Goal: Information Seeking & Learning: Learn about a topic

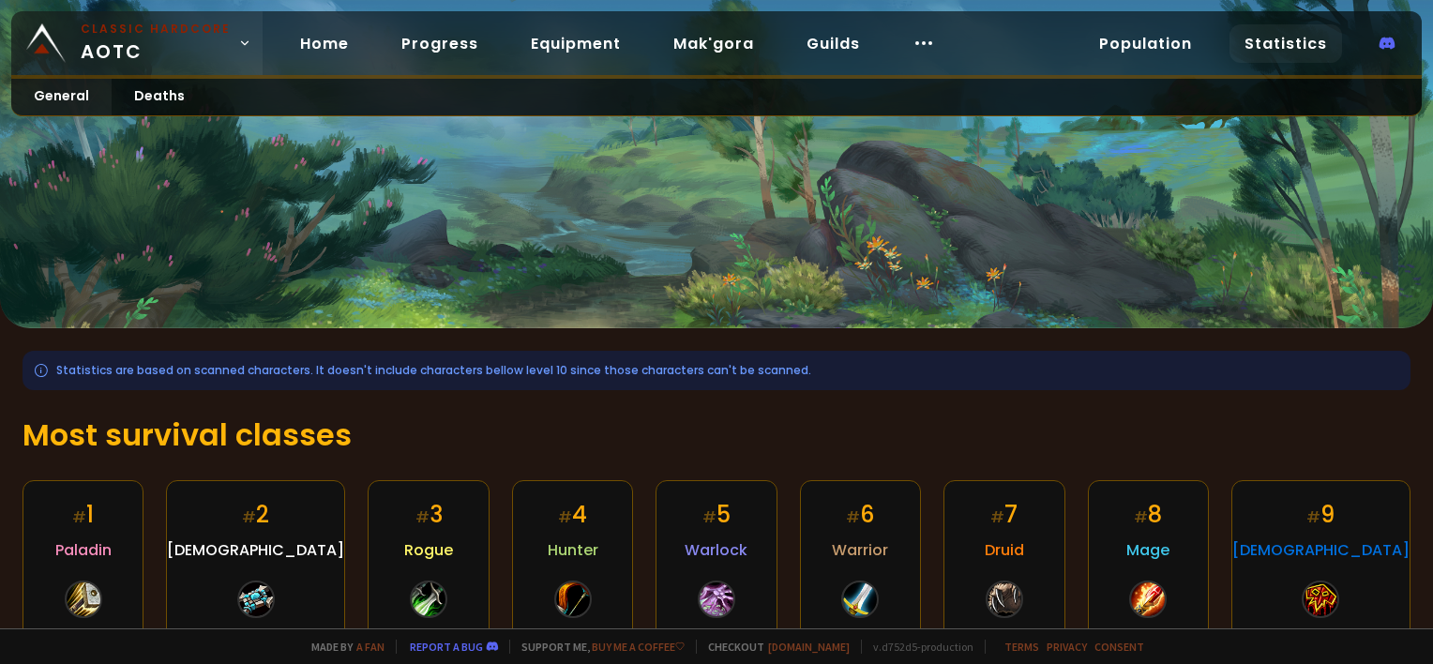
click at [238, 47] on icon at bounding box center [244, 43] width 13 height 13
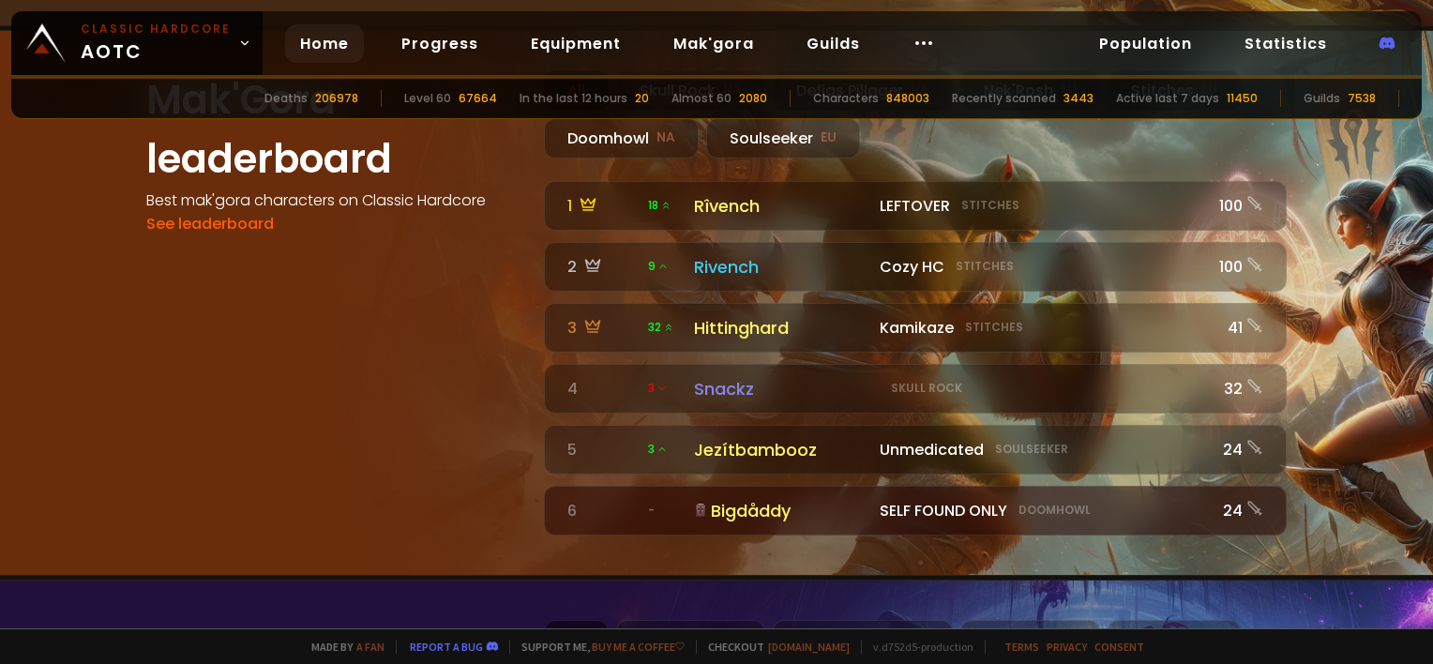
scroll to position [1875, 0]
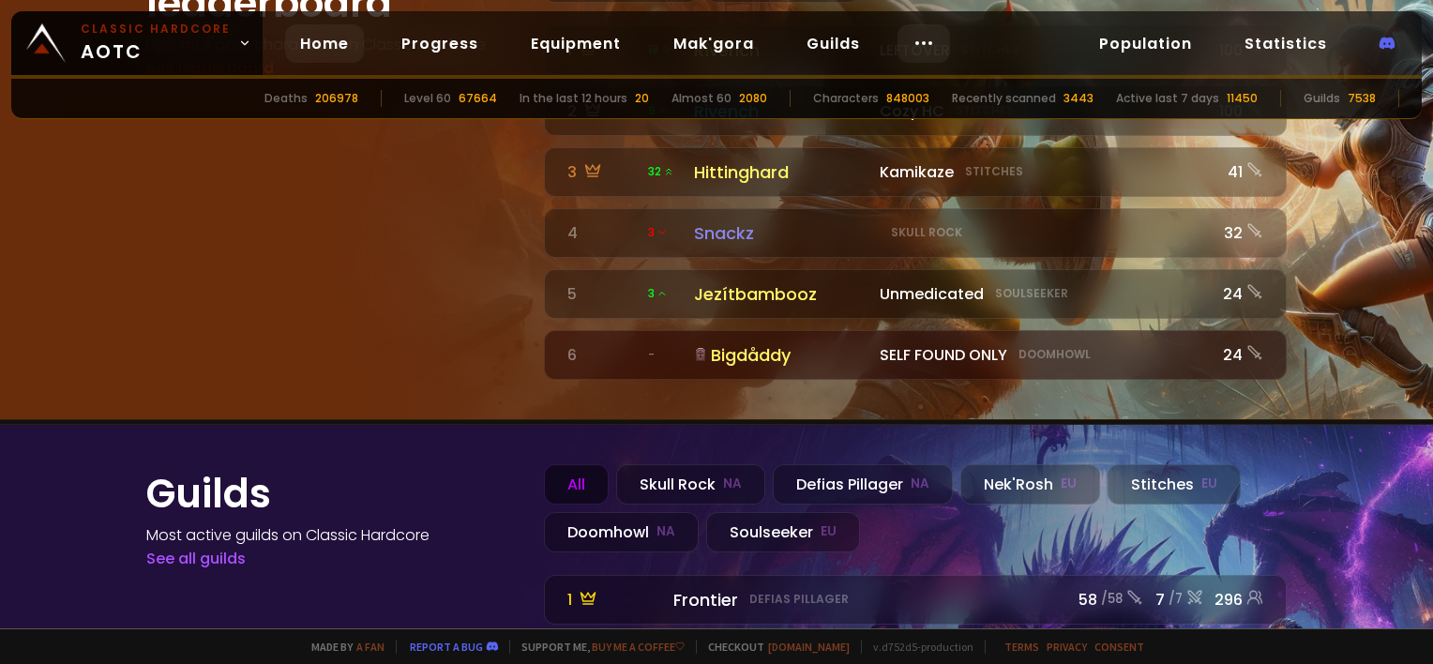
click at [926, 41] on div at bounding box center [923, 43] width 53 height 38
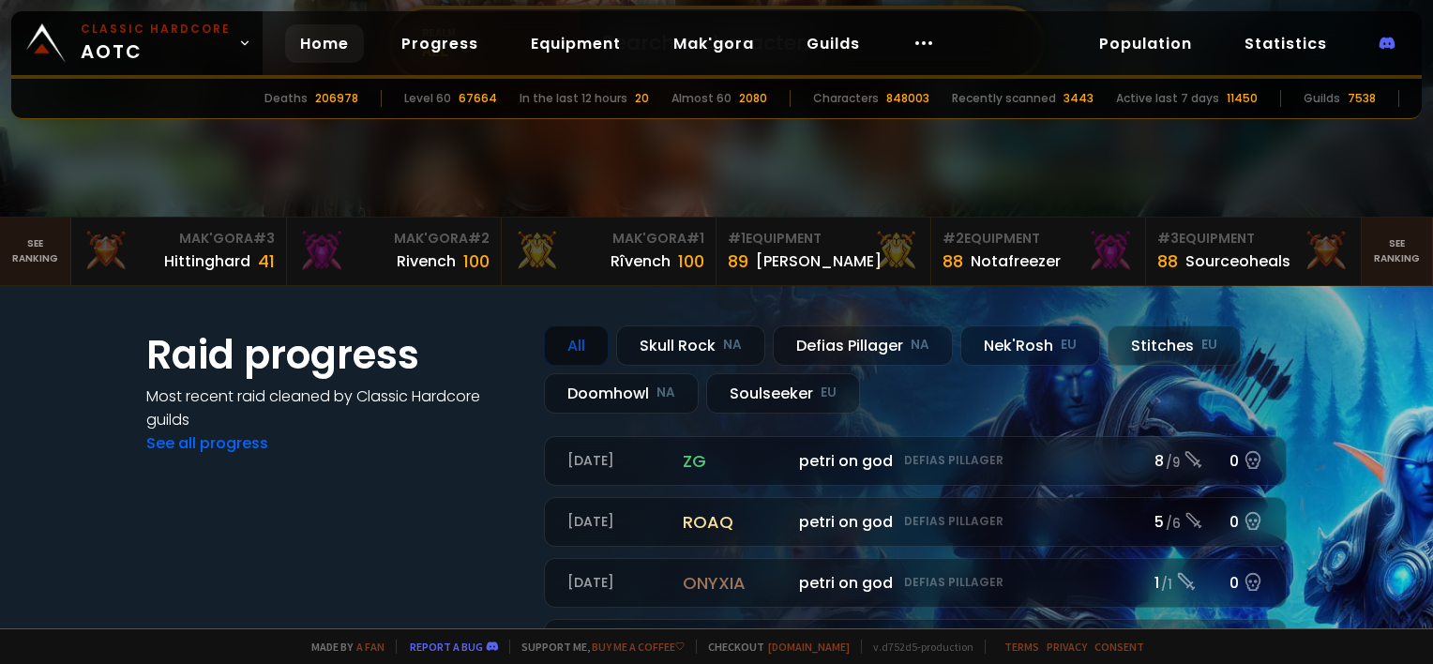
scroll to position [0, 0]
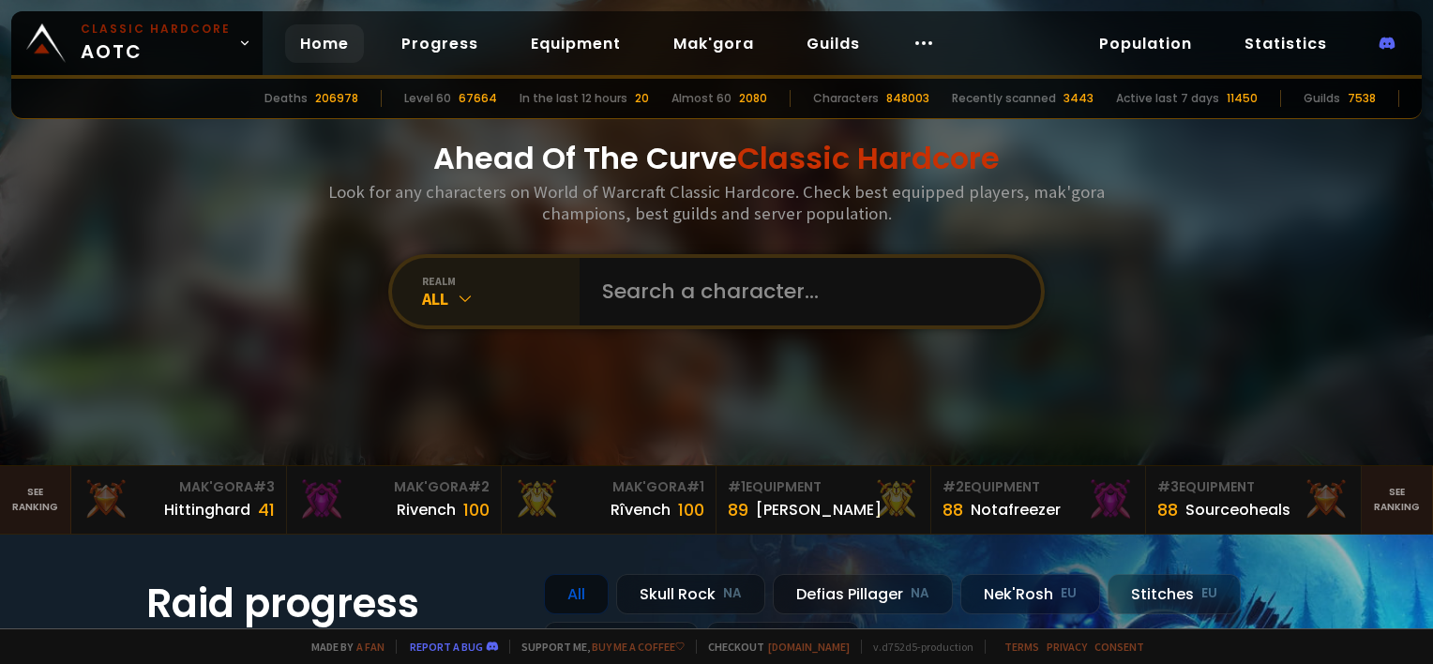
click at [459, 287] on div "realm" at bounding box center [501, 281] width 158 height 14
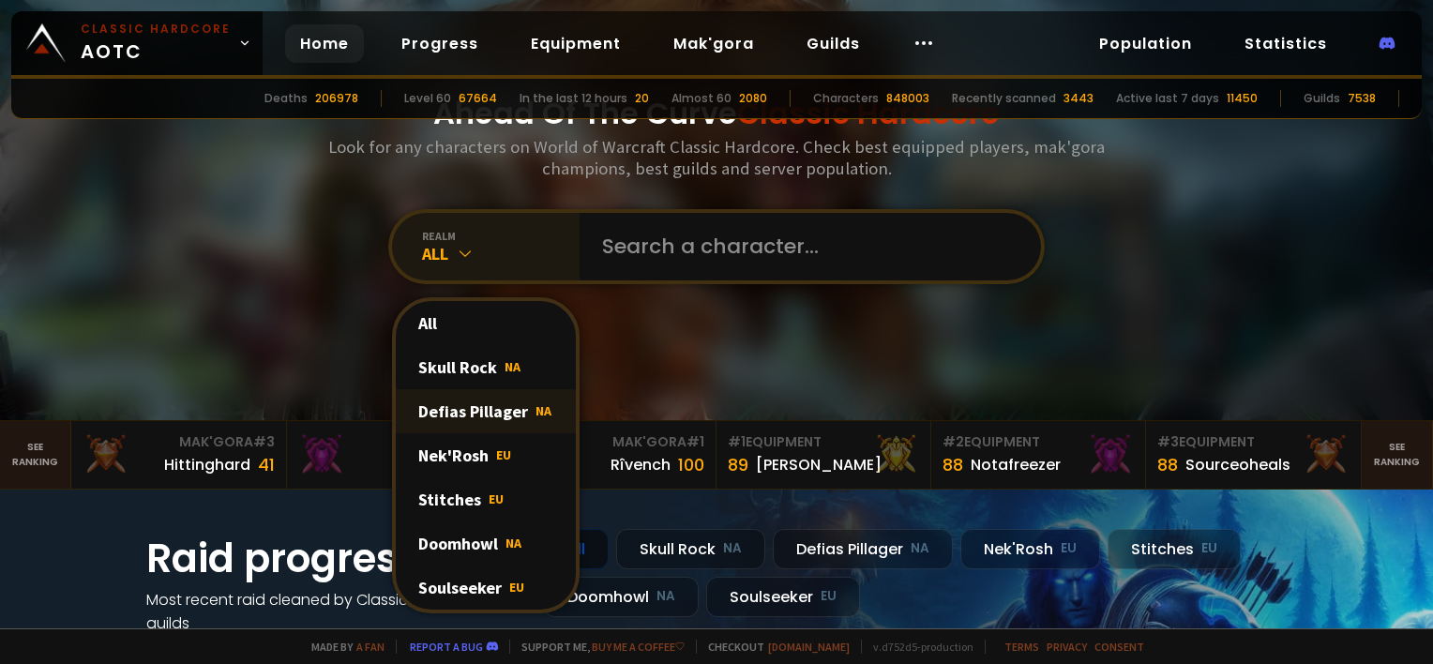
scroll to position [94, 0]
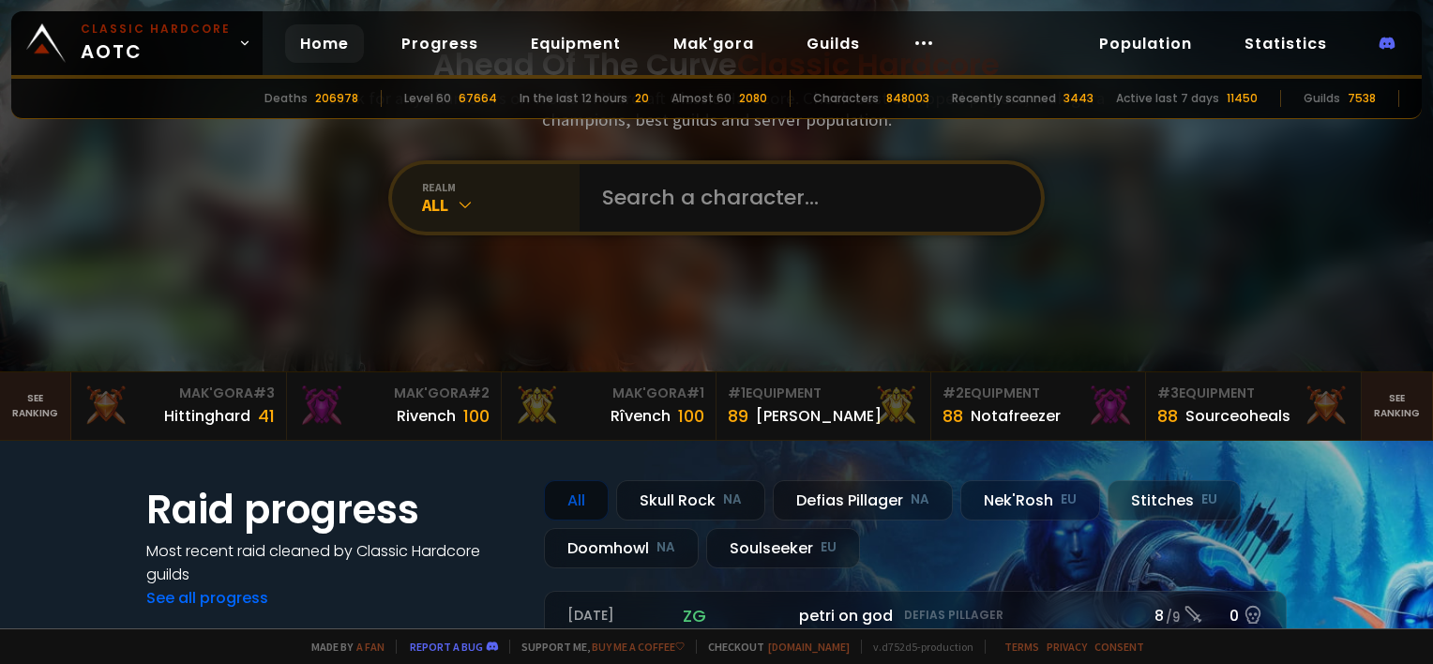
click at [460, 221] on div "realm All" at bounding box center [486, 198] width 188 height 68
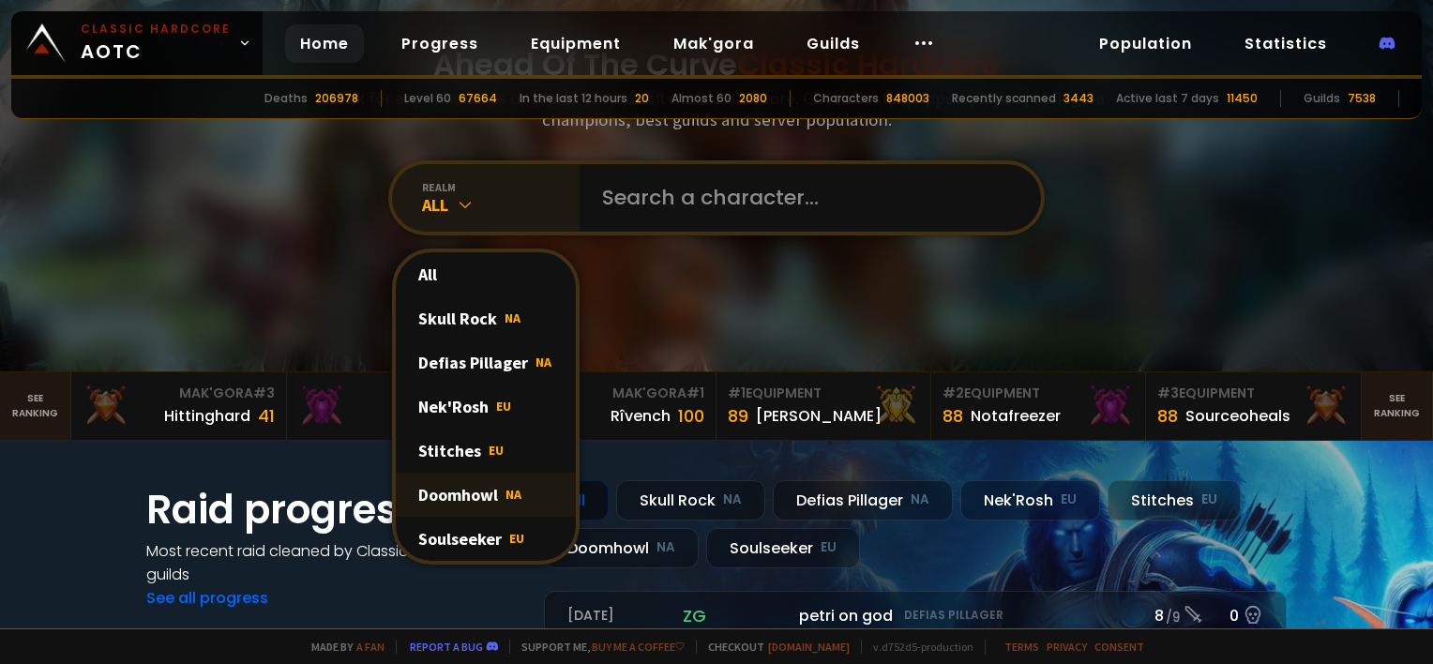
click at [475, 493] on div "Doomhowl NA" at bounding box center [486, 495] width 180 height 44
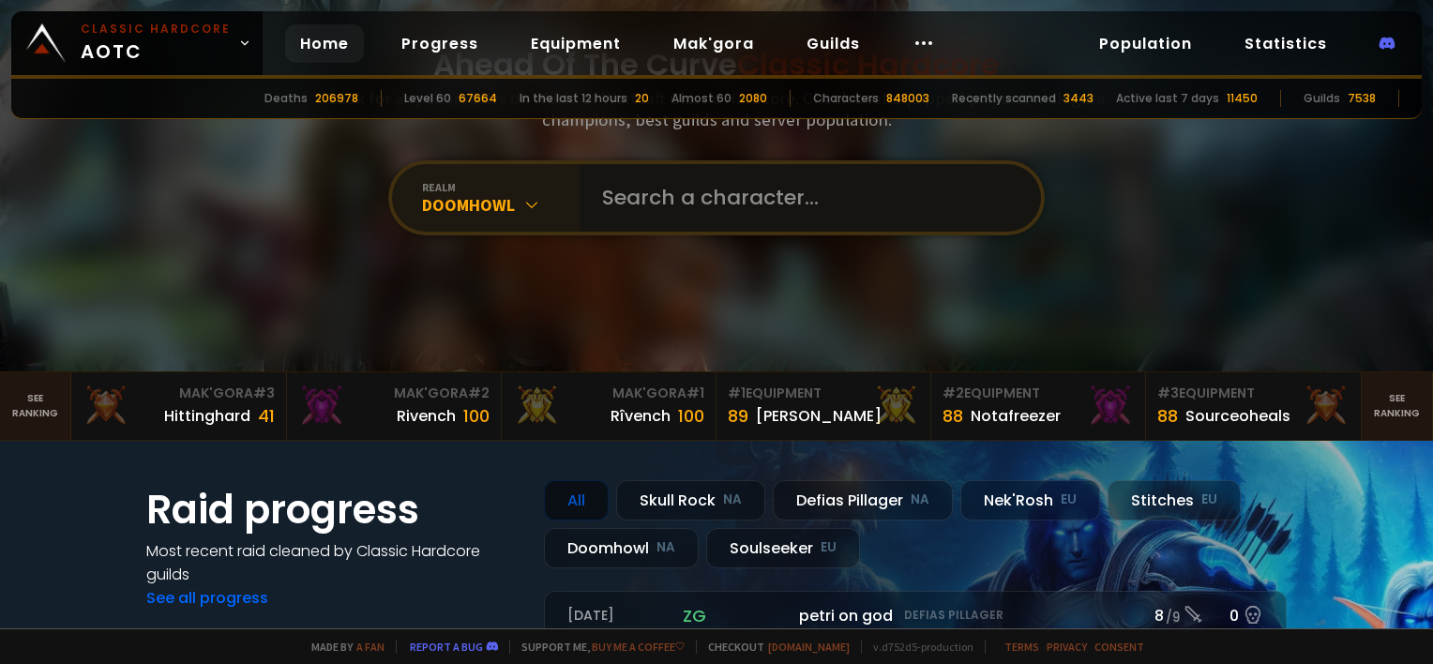
click at [646, 188] on input "text" at bounding box center [805, 198] width 428 height 68
type input "clothtastic"
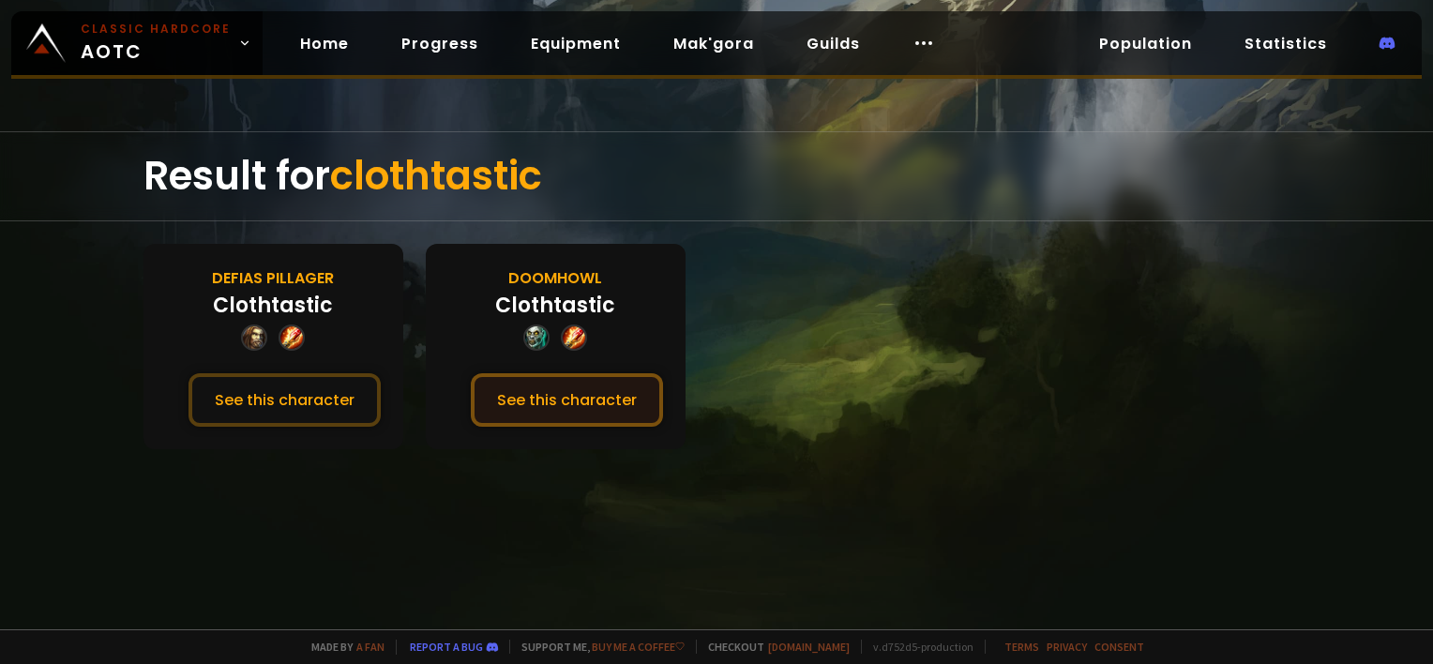
click at [622, 398] on button "See this character" at bounding box center [567, 399] width 192 height 53
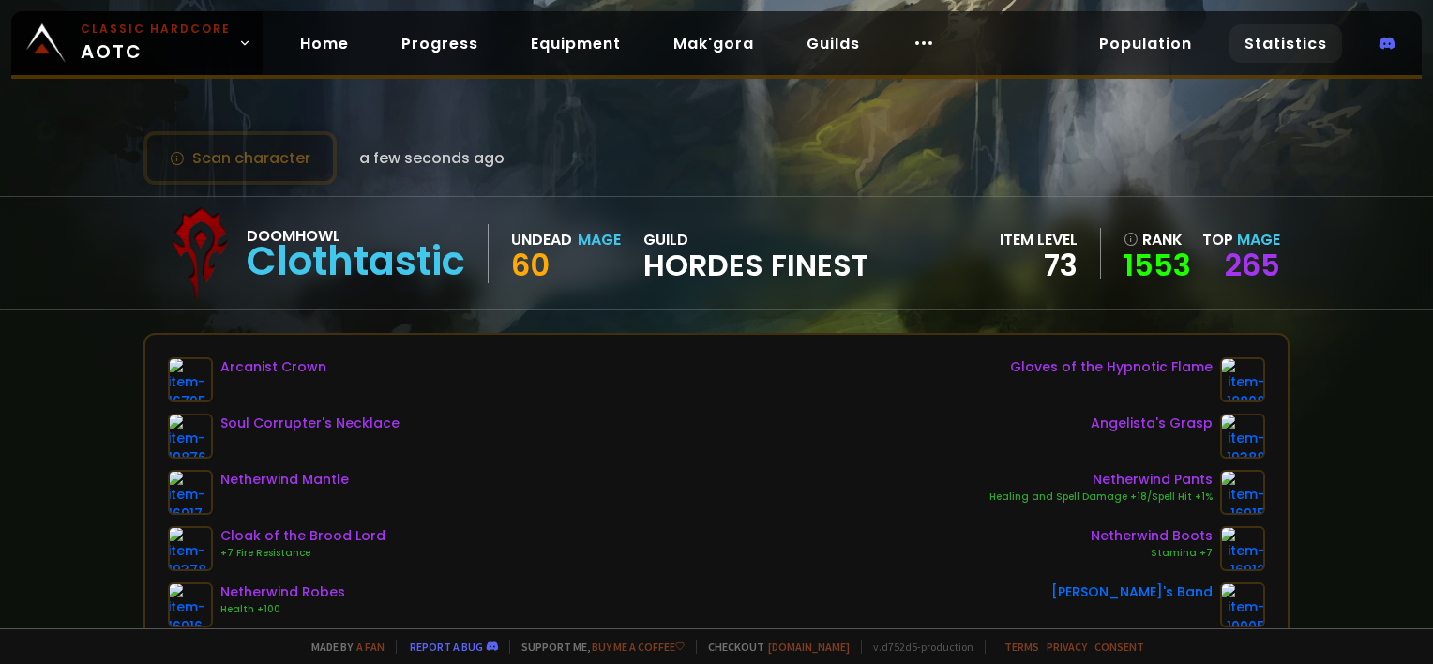
click at [1268, 53] on link "Statistics" at bounding box center [1285, 43] width 113 height 38
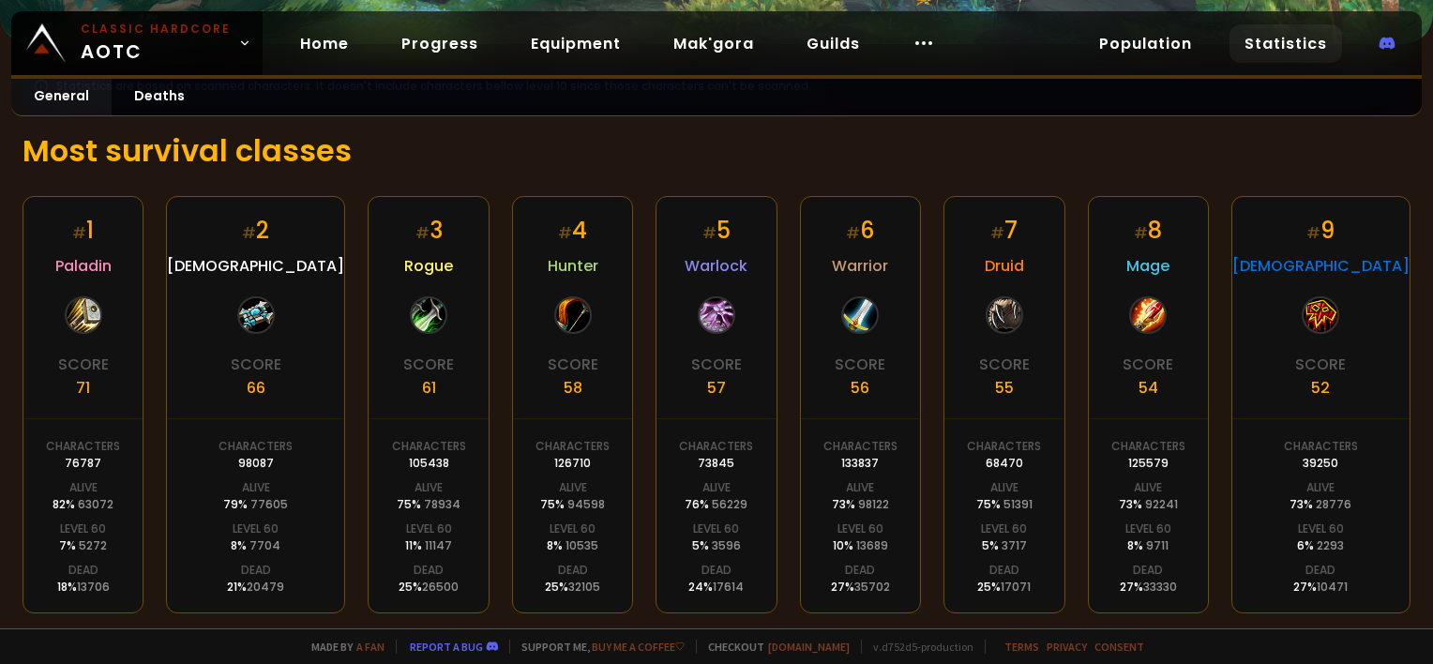
scroll to position [281, 0]
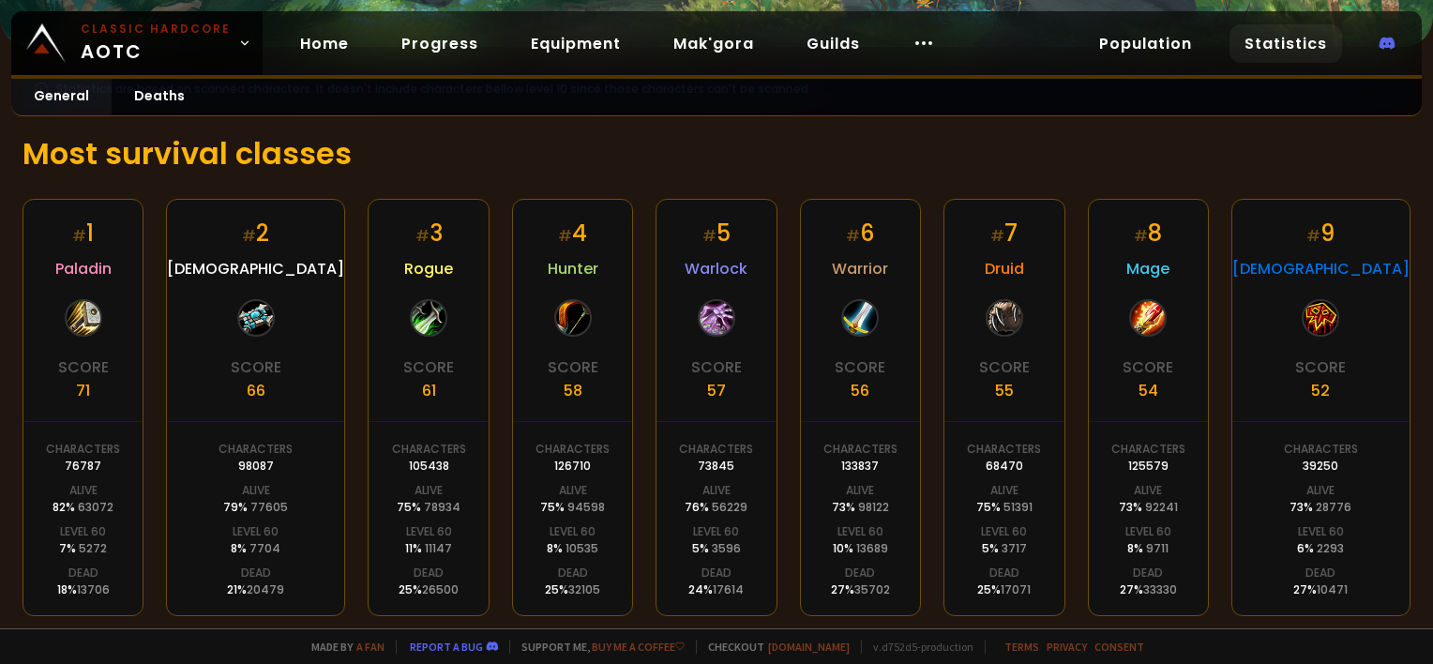
click at [1148, 231] on small "#" at bounding box center [1141, 236] width 14 height 22
click at [1166, 291] on div "# 8 Mage Score 54 Characters 125579 Alive 73 % 92241 Level 60 8 % 9711 Dead 27 …" at bounding box center [1148, 407] width 121 height 417
click at [1167, 317] on div at bounding box center [1148, 318] width 38 height 38
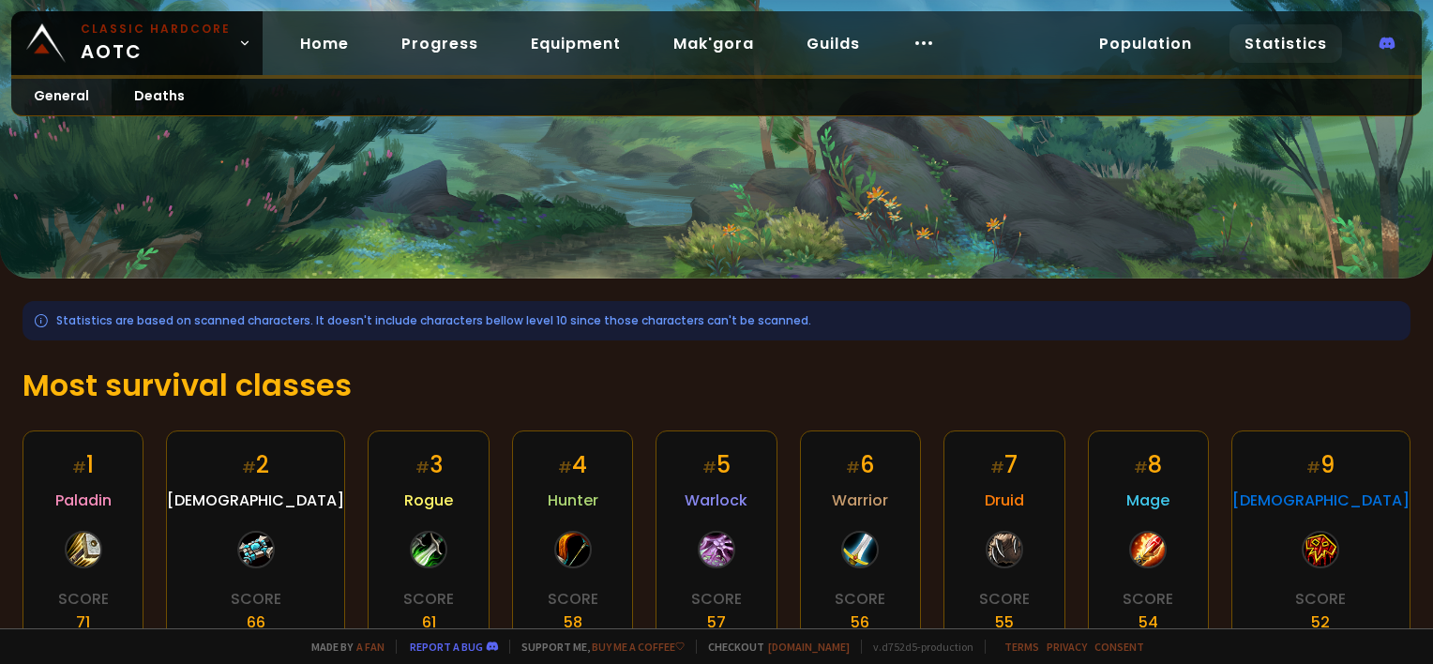
scroll to position [0, 0]
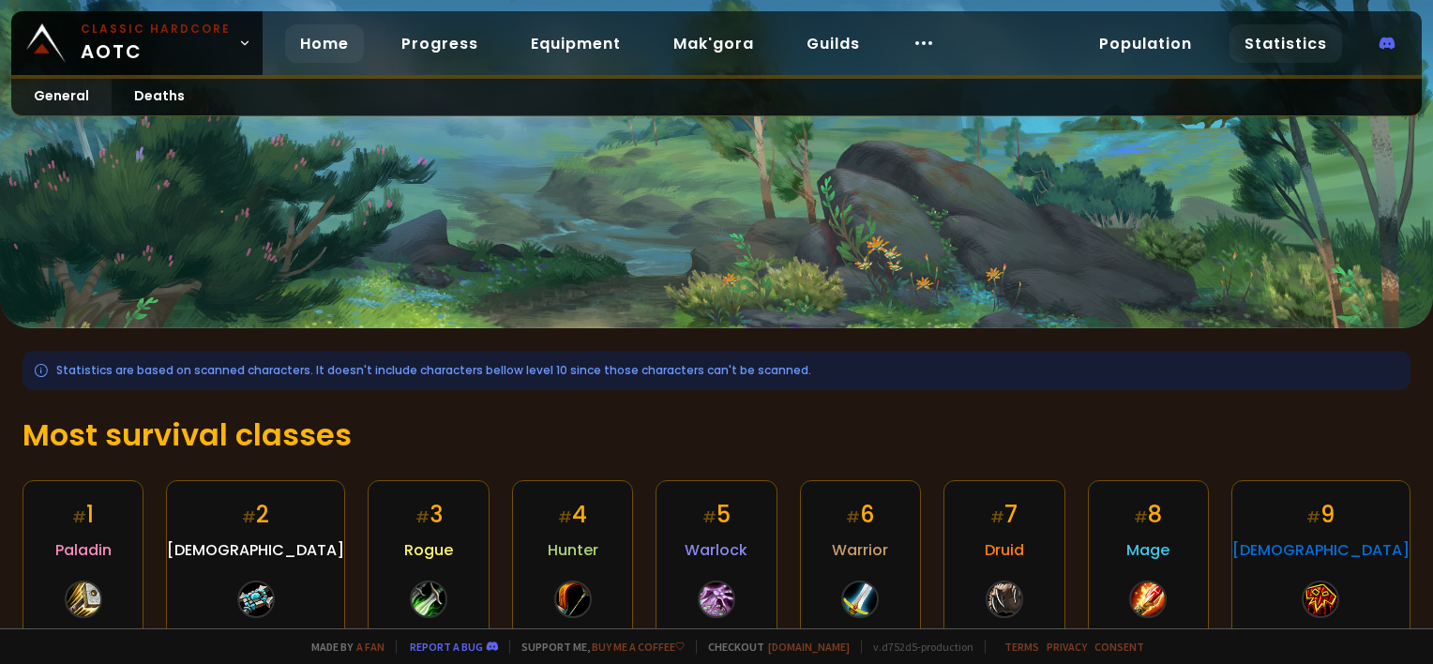
click at [317, 28] on link "Home" at bounding box center [324, 43] width 79 height 38
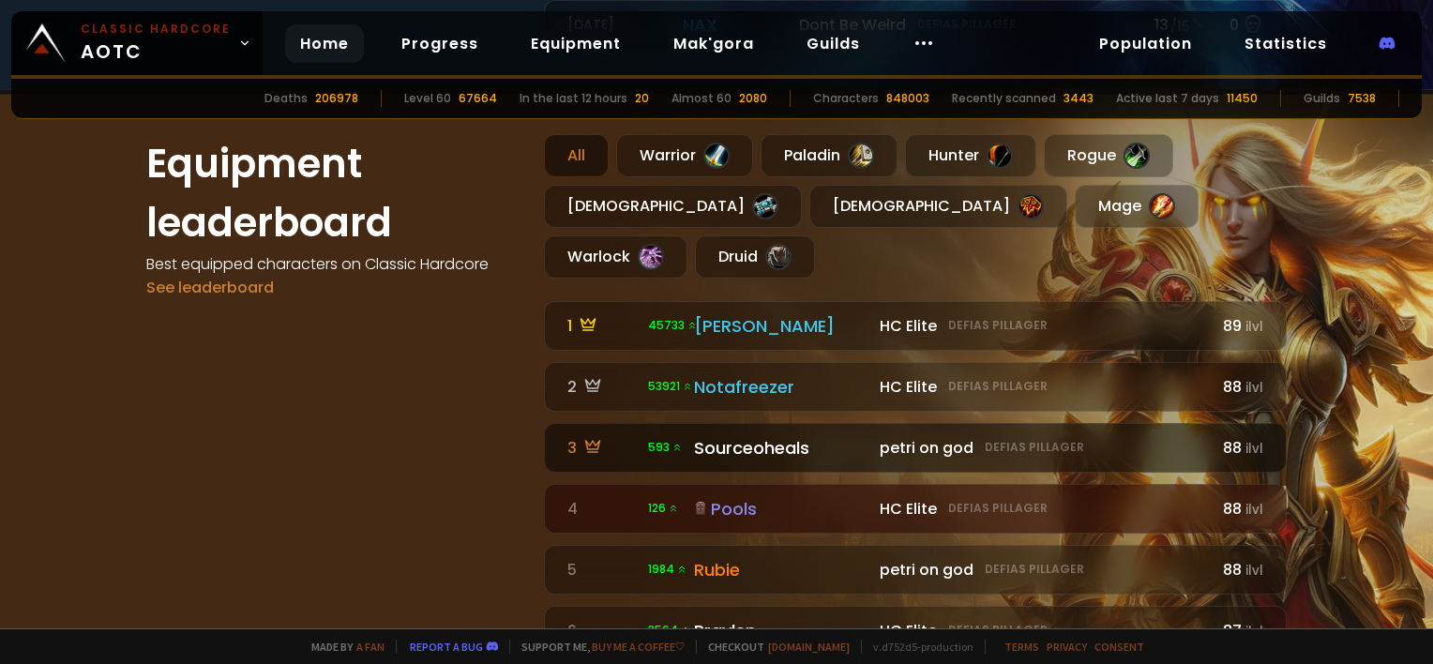
scroll to position [1039, 0]
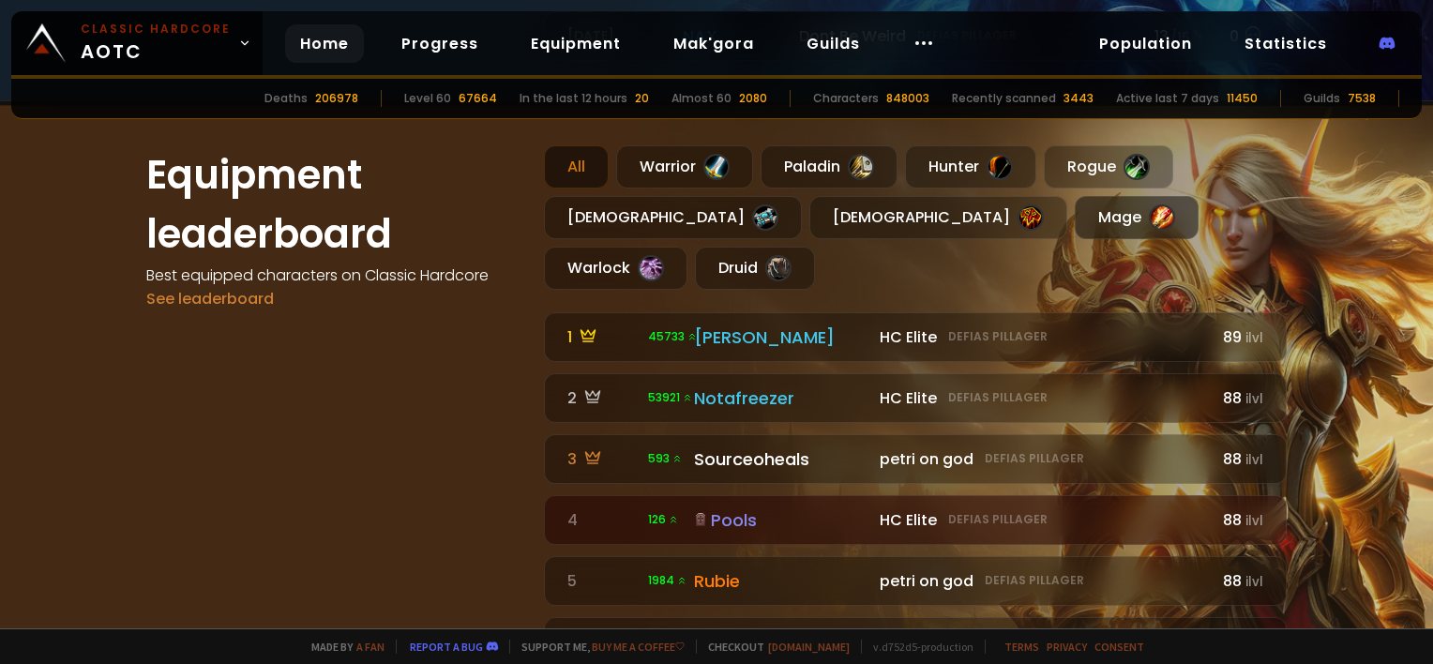
click at [1075, 203] on div "Mage" at bounding box center [1137, 217] width 124 height 43
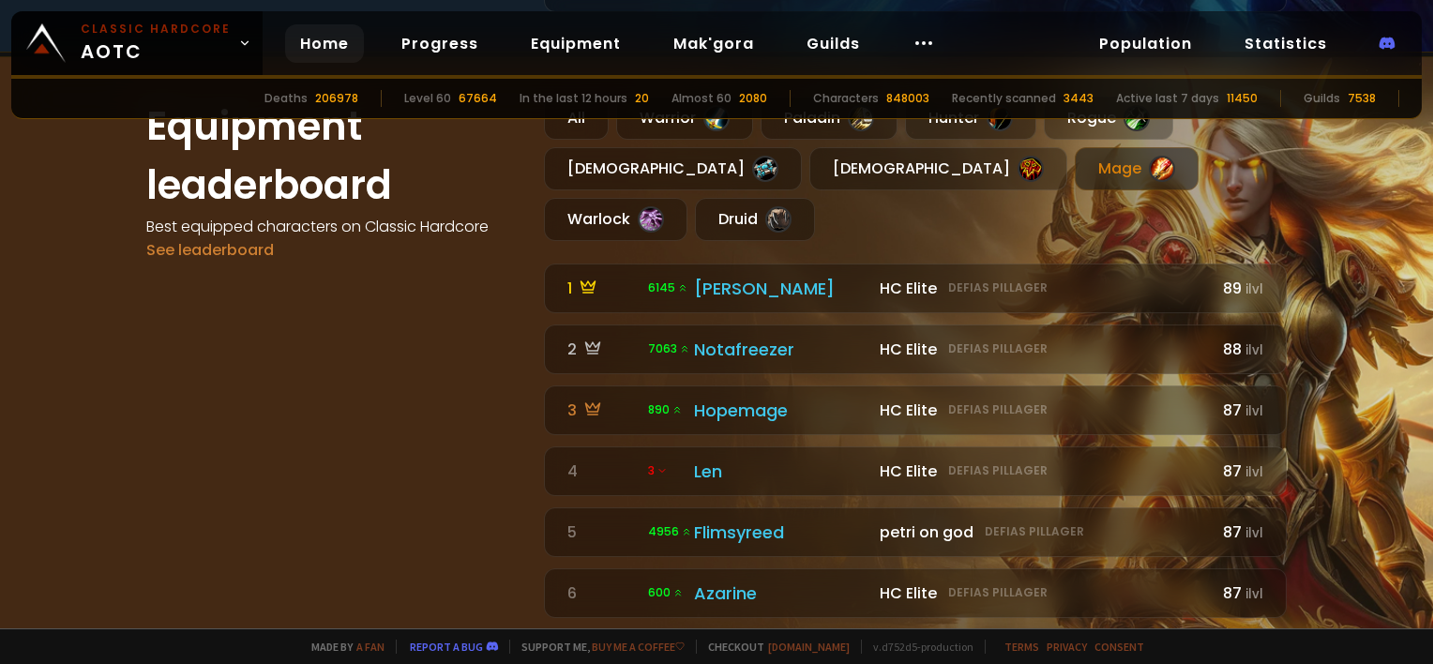
scroll to position [1092, 0]
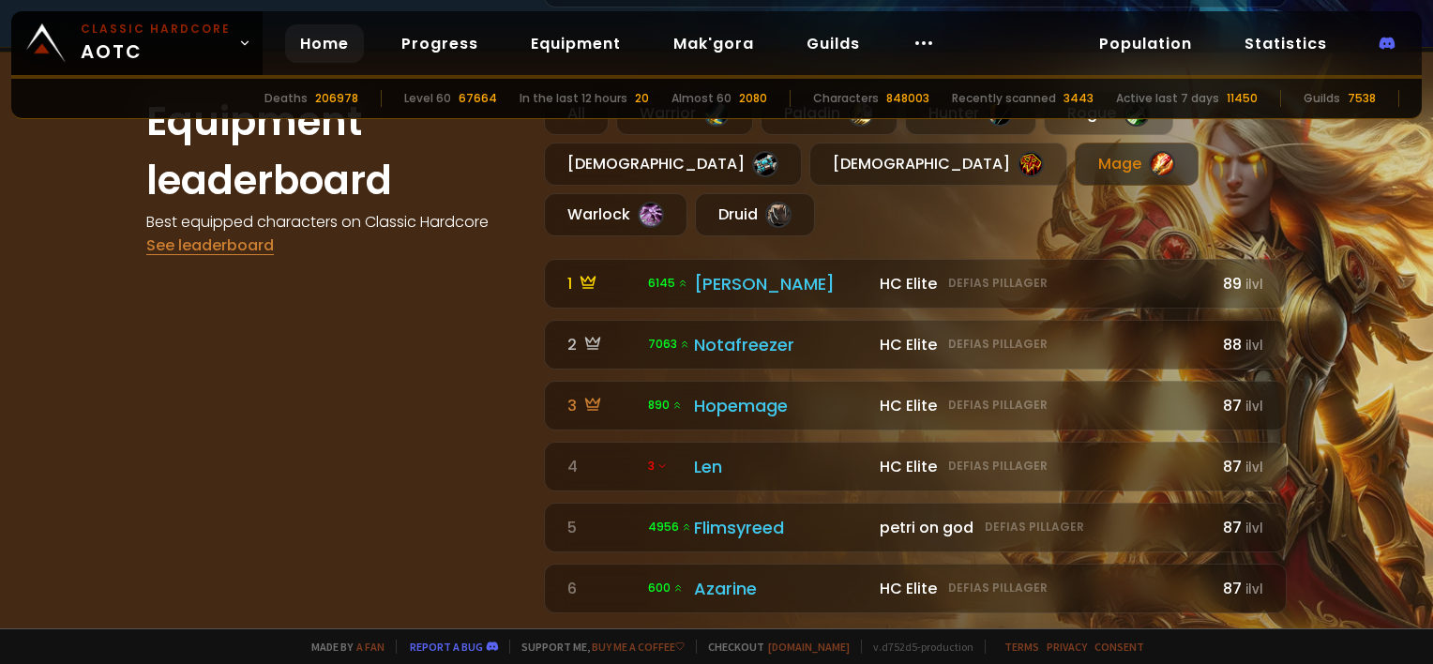
click at [228, 234] on link "See leaderboard" at bounding box center [210, 245] width 128 height 22
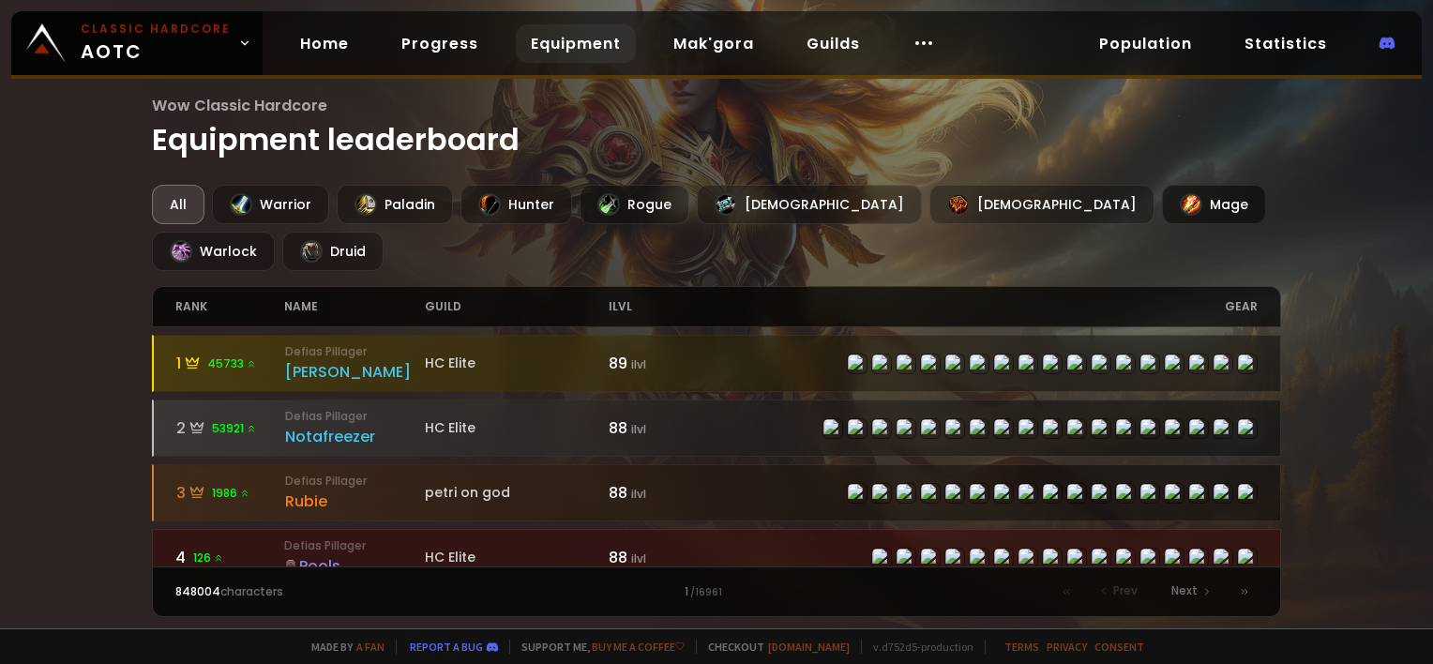
click at [1162, 206] on div "Mage" at bounding box center [1214, 204] width 104 height 39
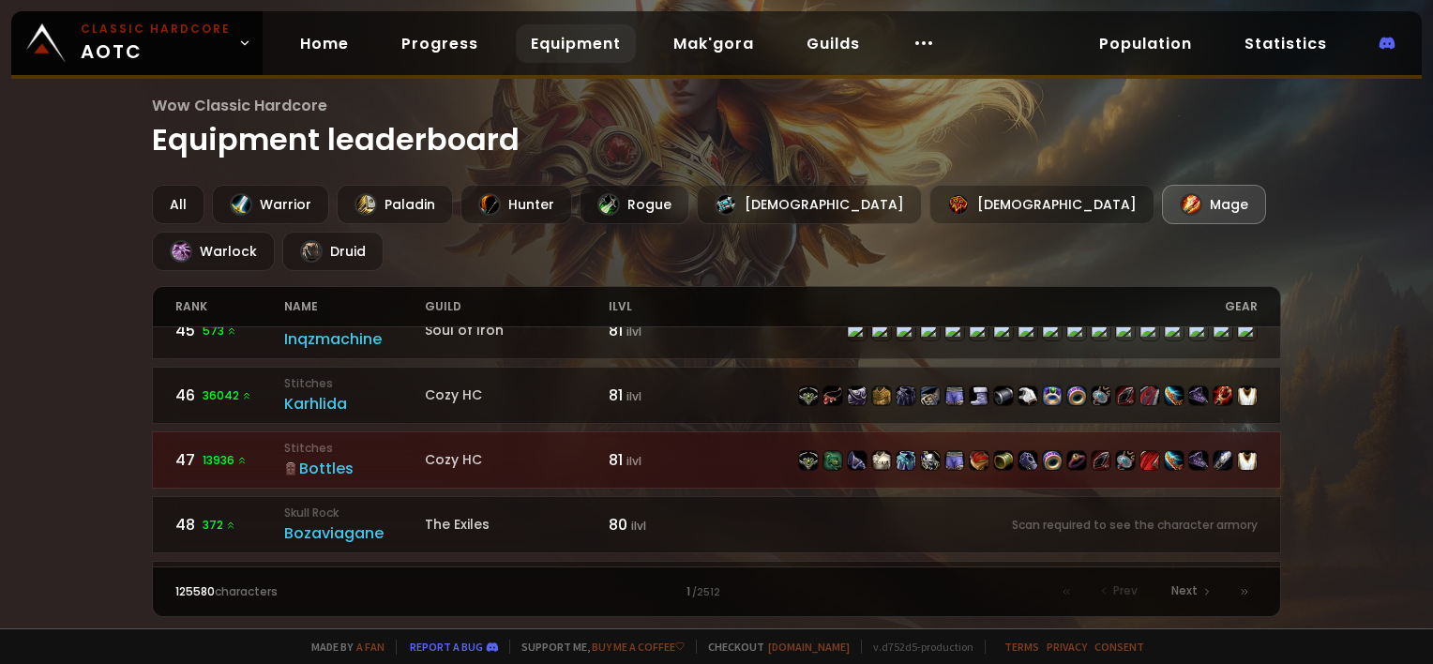
scroll to position [2907, 0]
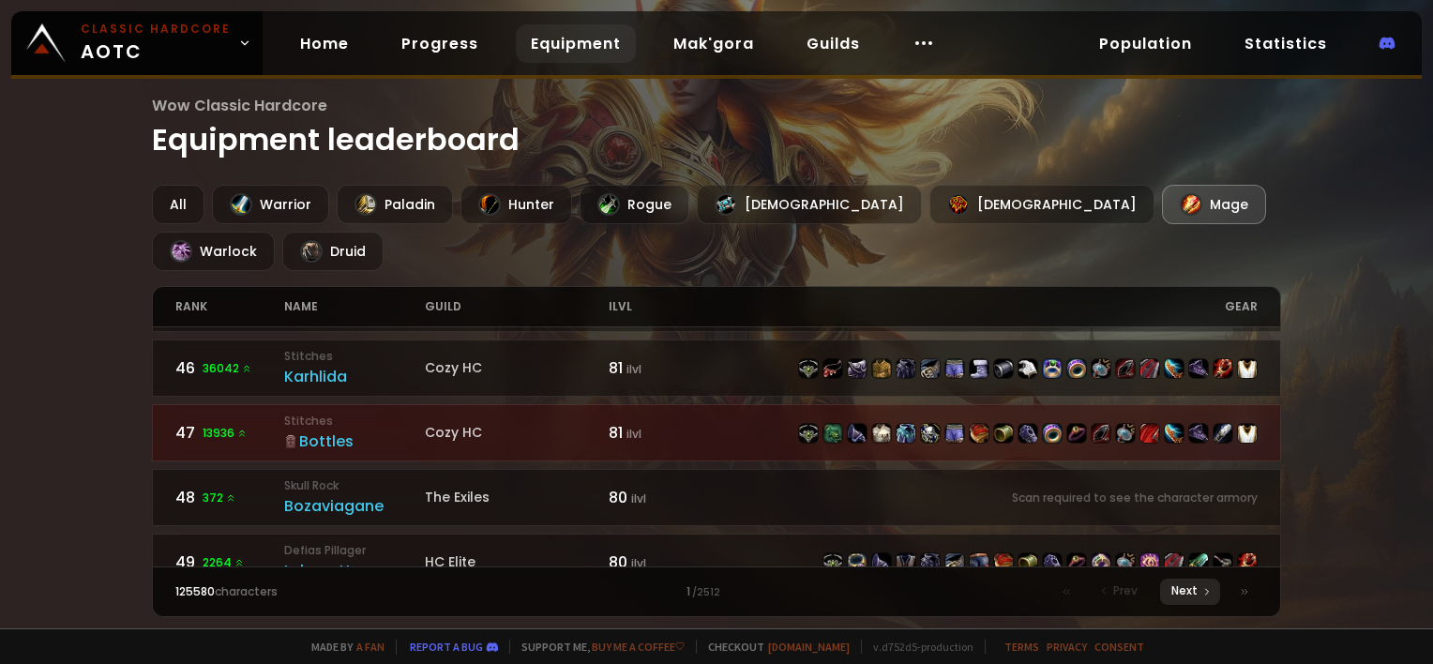
click at [1187, 594] on span "Next" at bounding box center [1184, 590] width 26 height 17
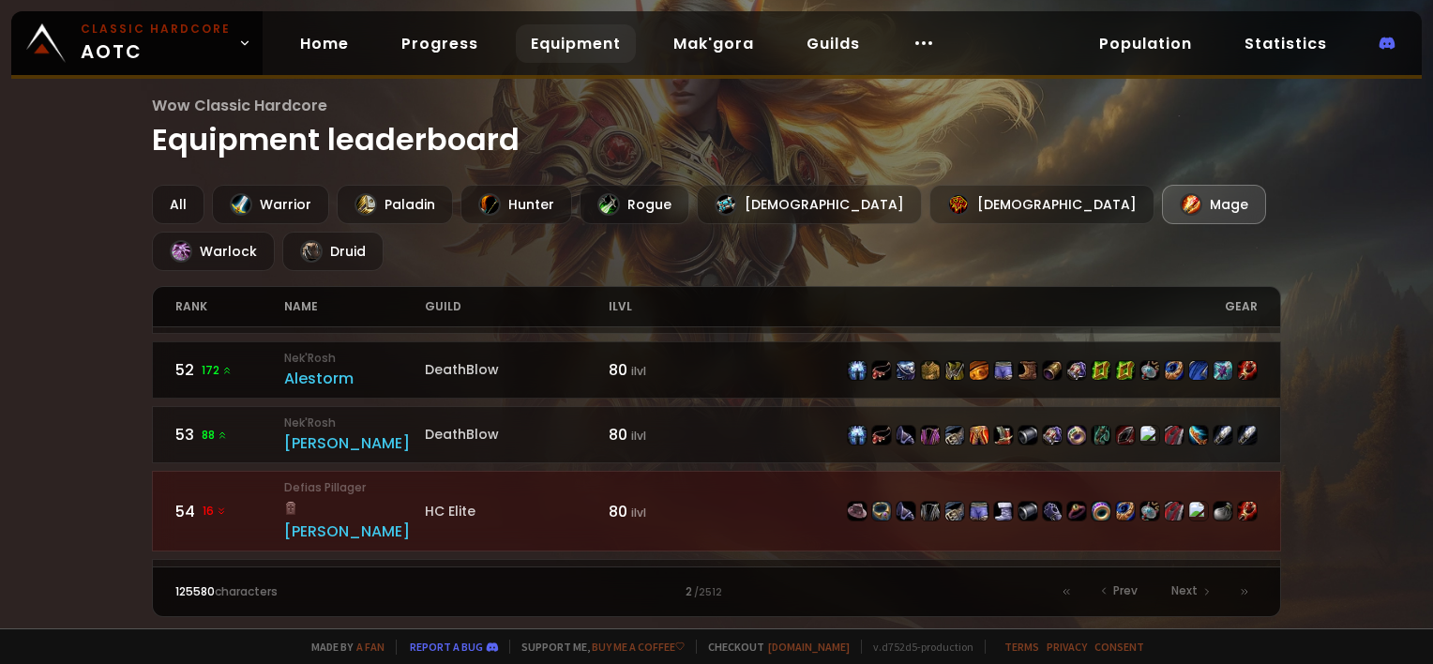
scroll to position [94, 0]
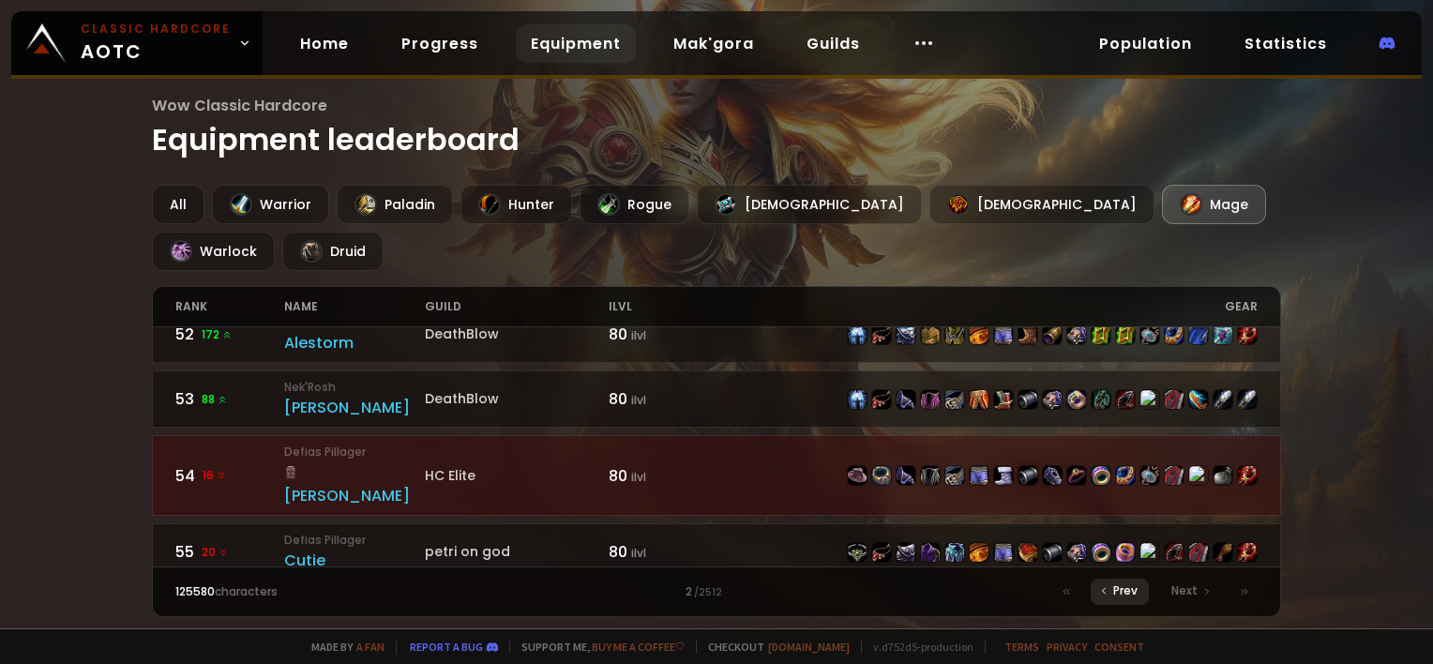
click at [1122, 593] on span "Prev" at bounding box center [1125, 590] width 24 height 17
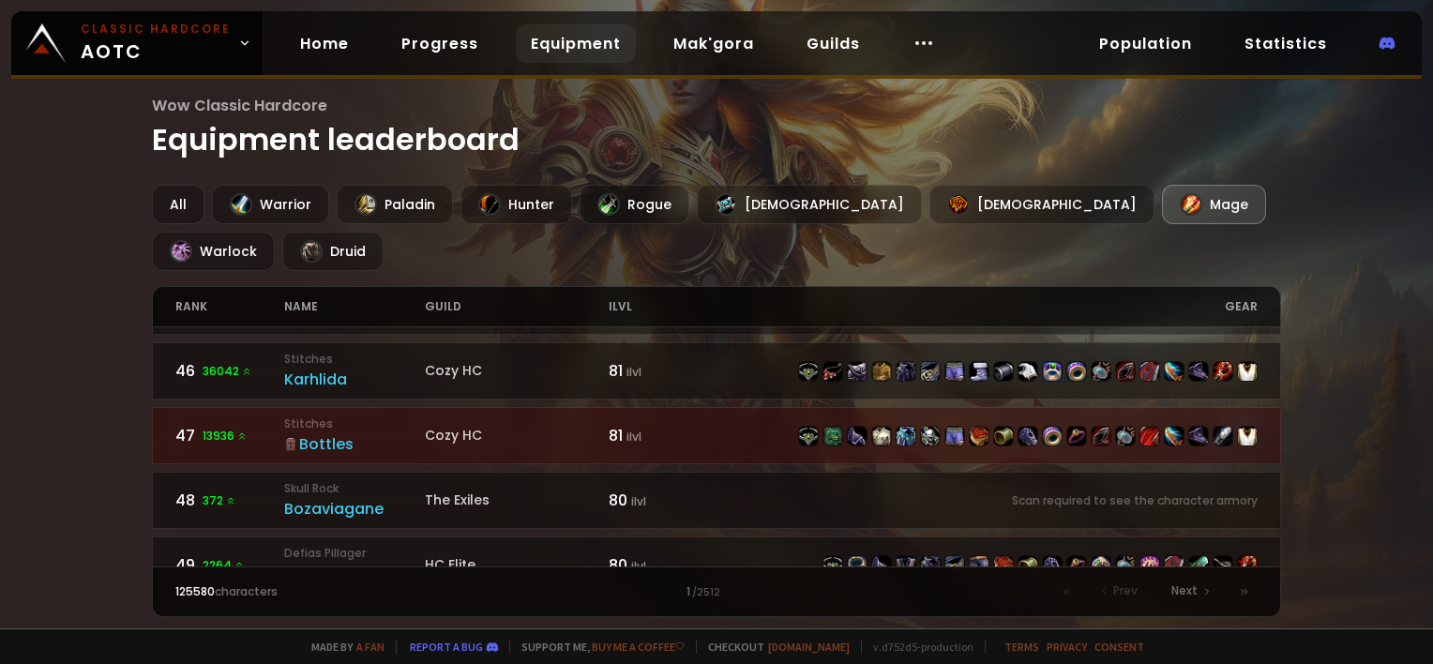
scroll to position [2907, 0]
click at [1197, 591] on div "Next" at bounding box center [1190, 592] width 60 height 26
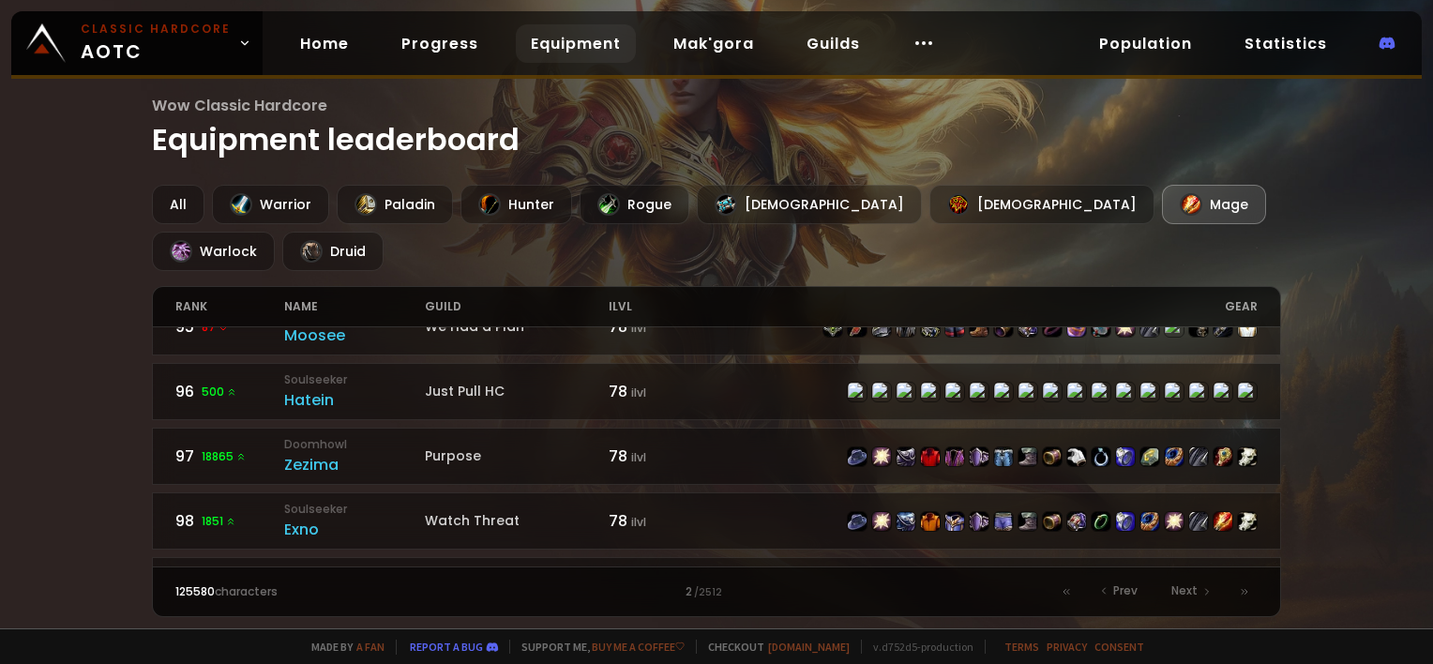
scroll to position [2907, 0]
click at [1172, 586] on span "Next" at bounding box center [1184, 590] width 26 height 17
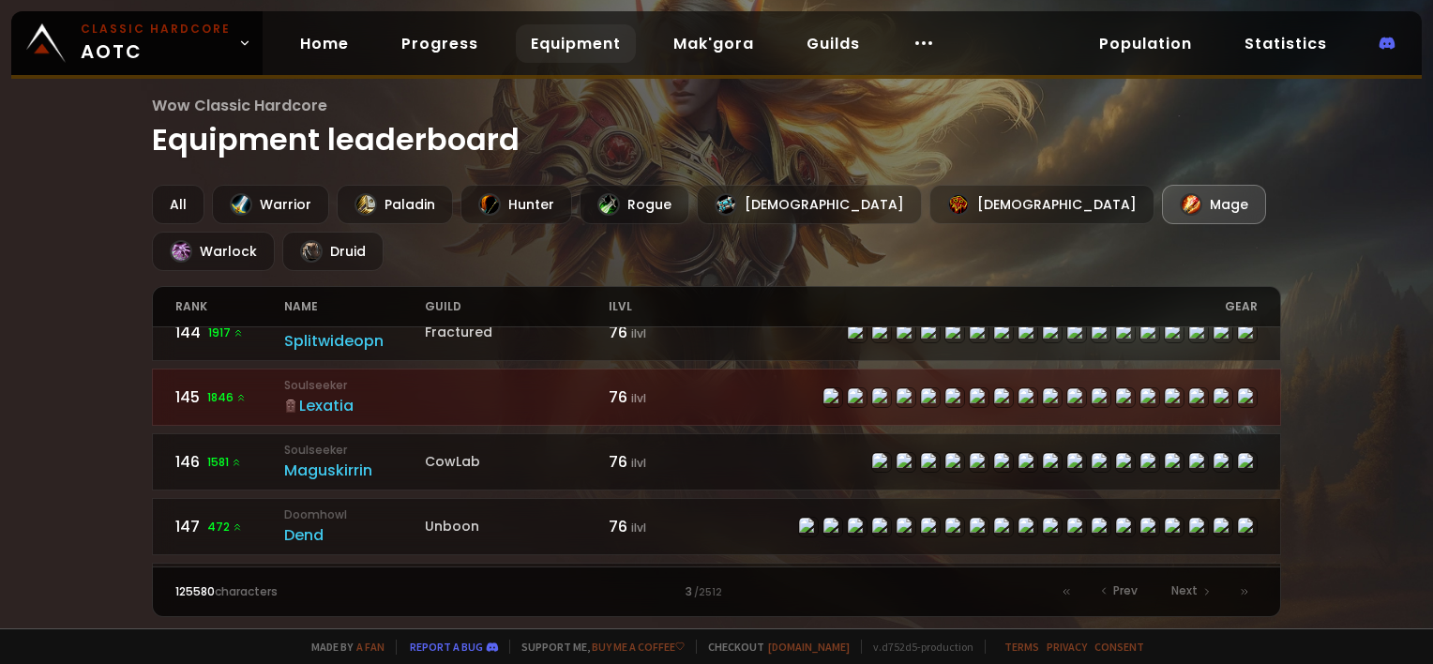
scroll to position [2907, 0]
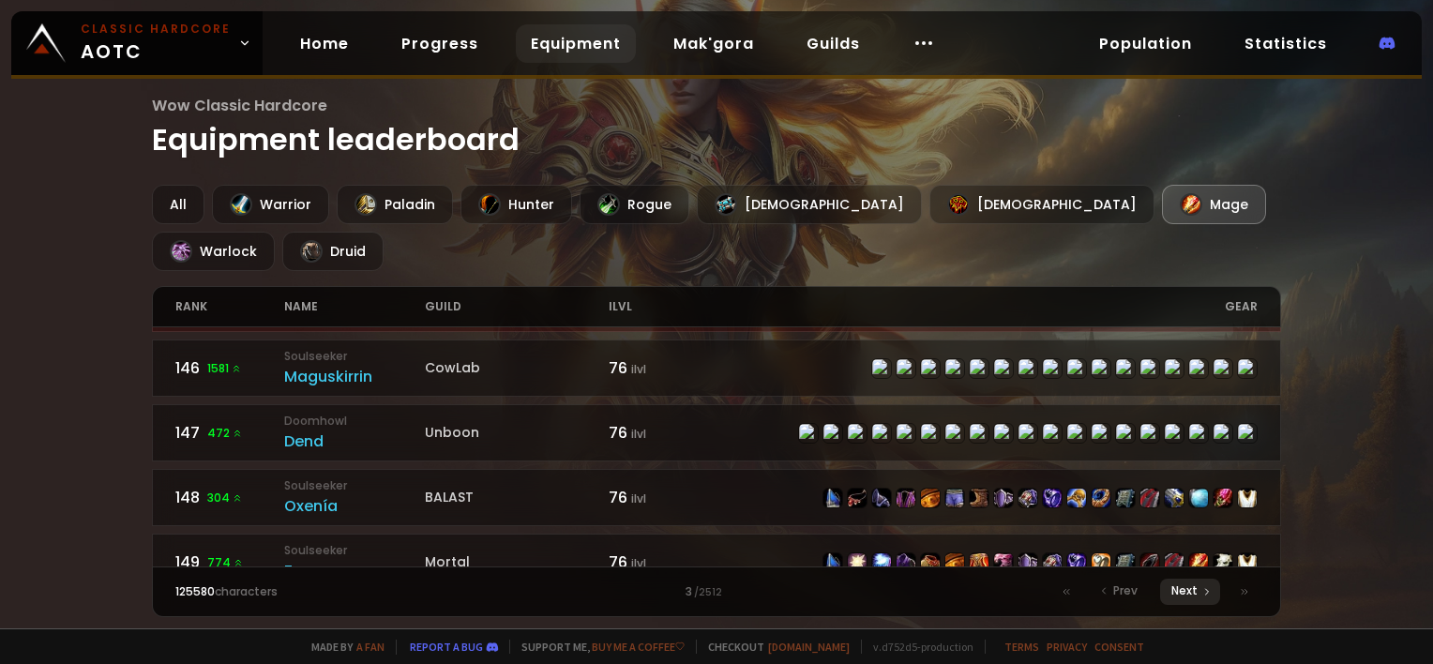
click at [1198, 587] on div "Next" at bounding box center [1190, 592] width 60 height 26
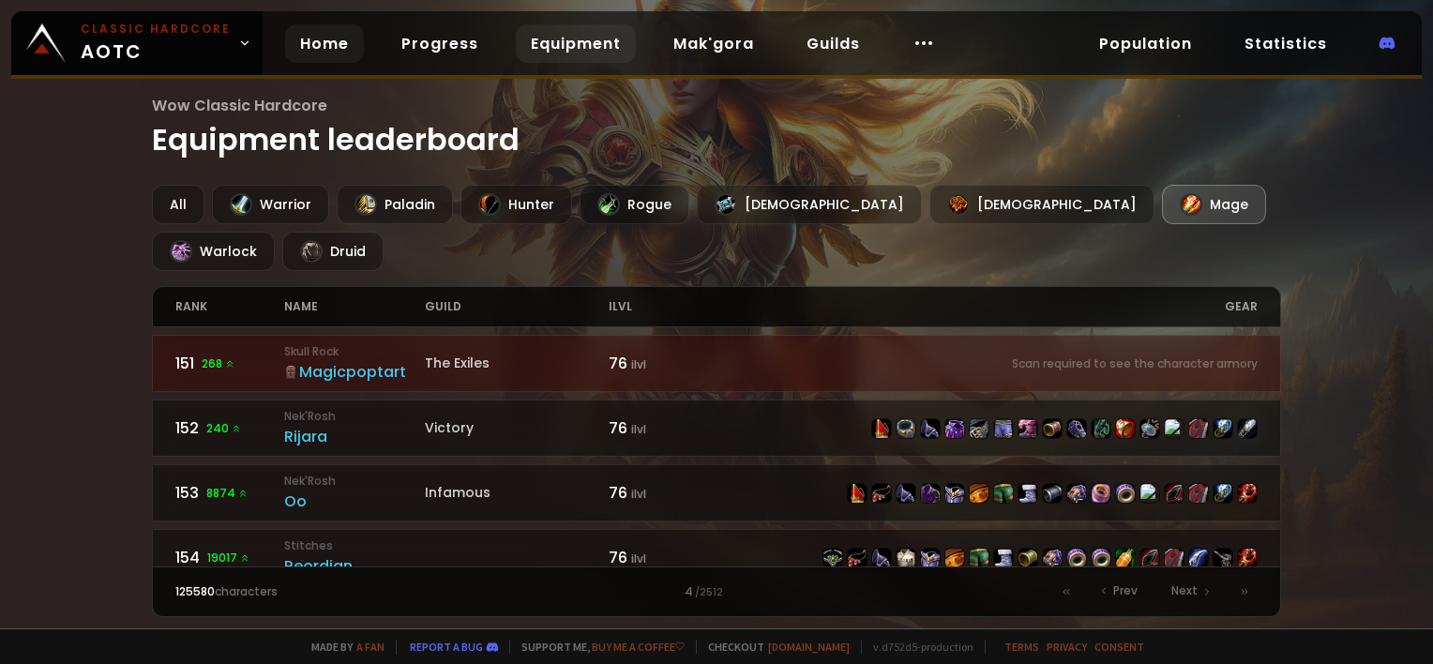
click at [304, 49] on link "Home" at bounding box center [324, 43] width 79 height 38
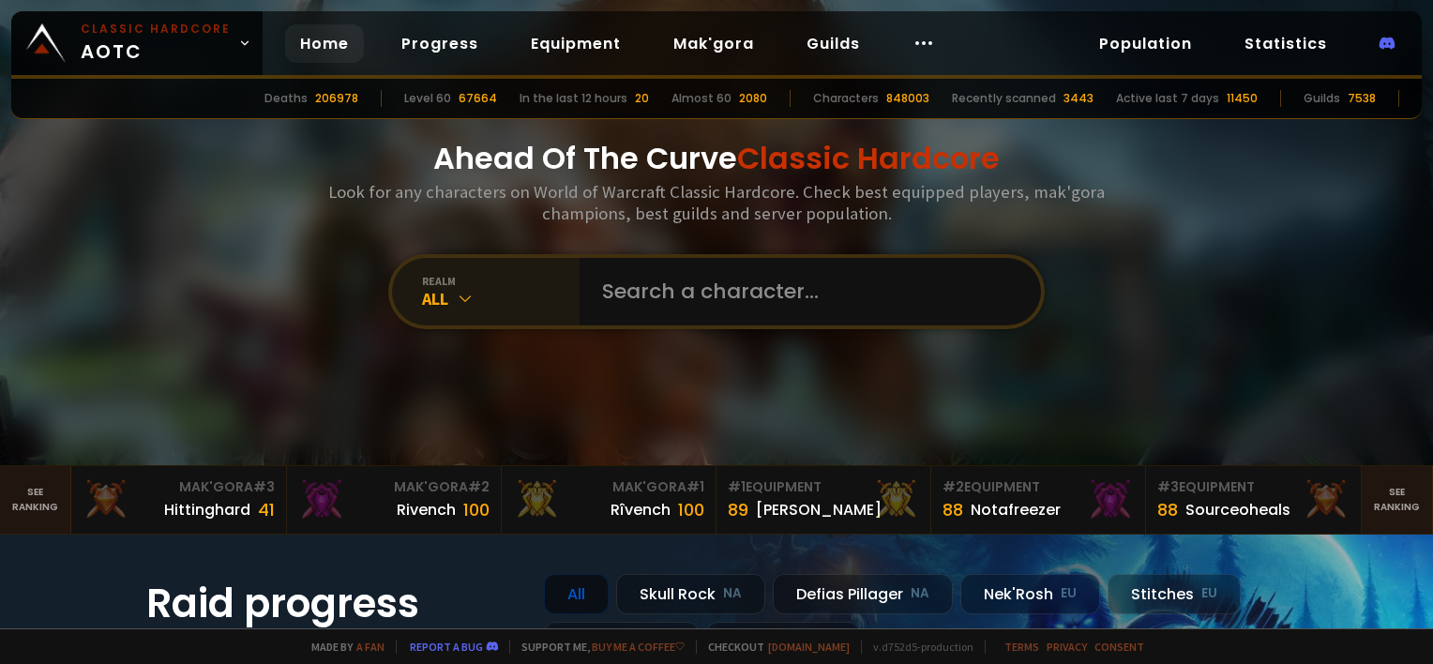
click at [466, 296] on icon at bounding box center [465, 298] width 19 height 19
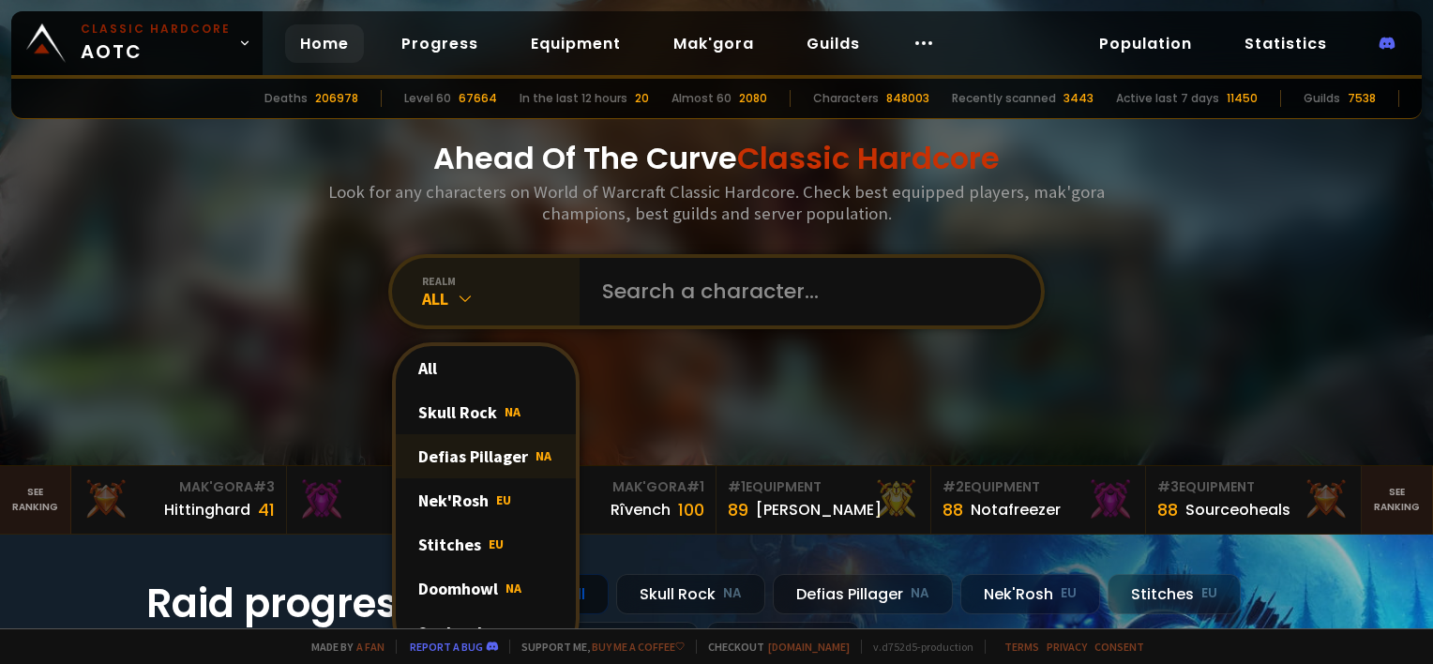
scroll to position [94, 0]
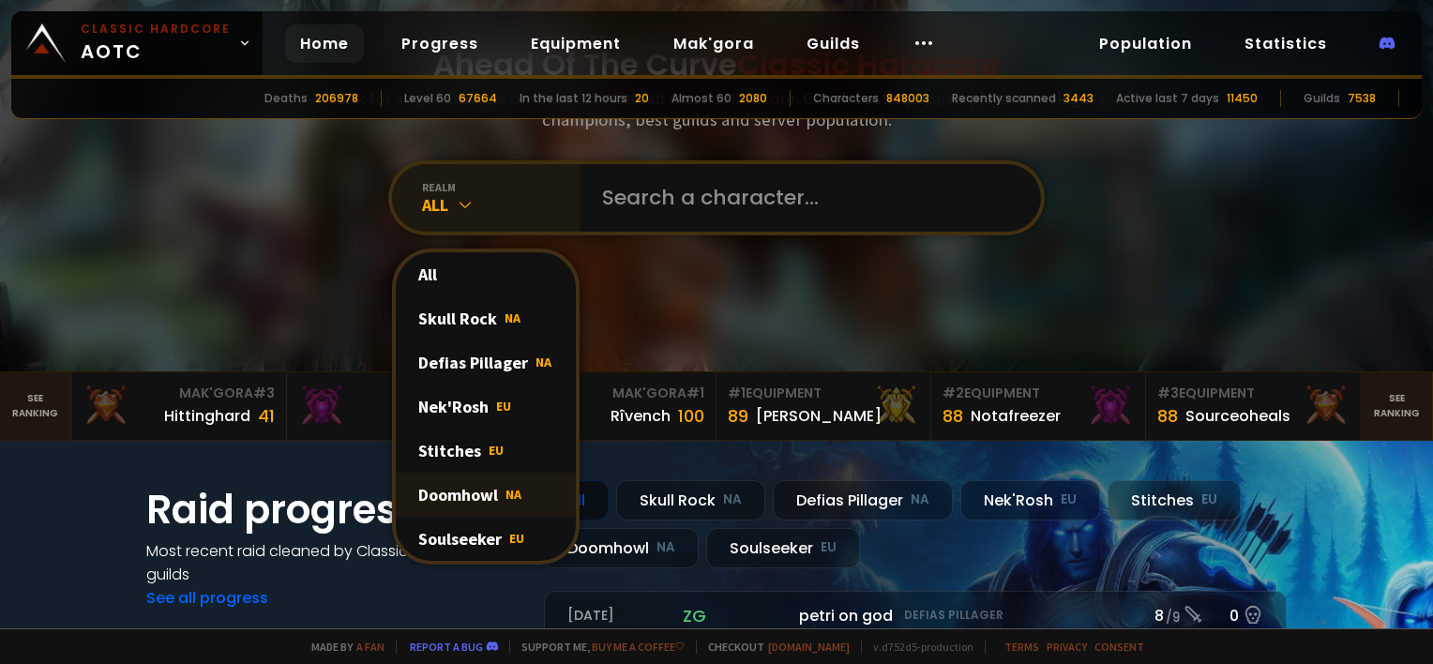
click at [466, 485] on div "Doomhowl NA" at bounding box center [486, 495] width 180 height 44
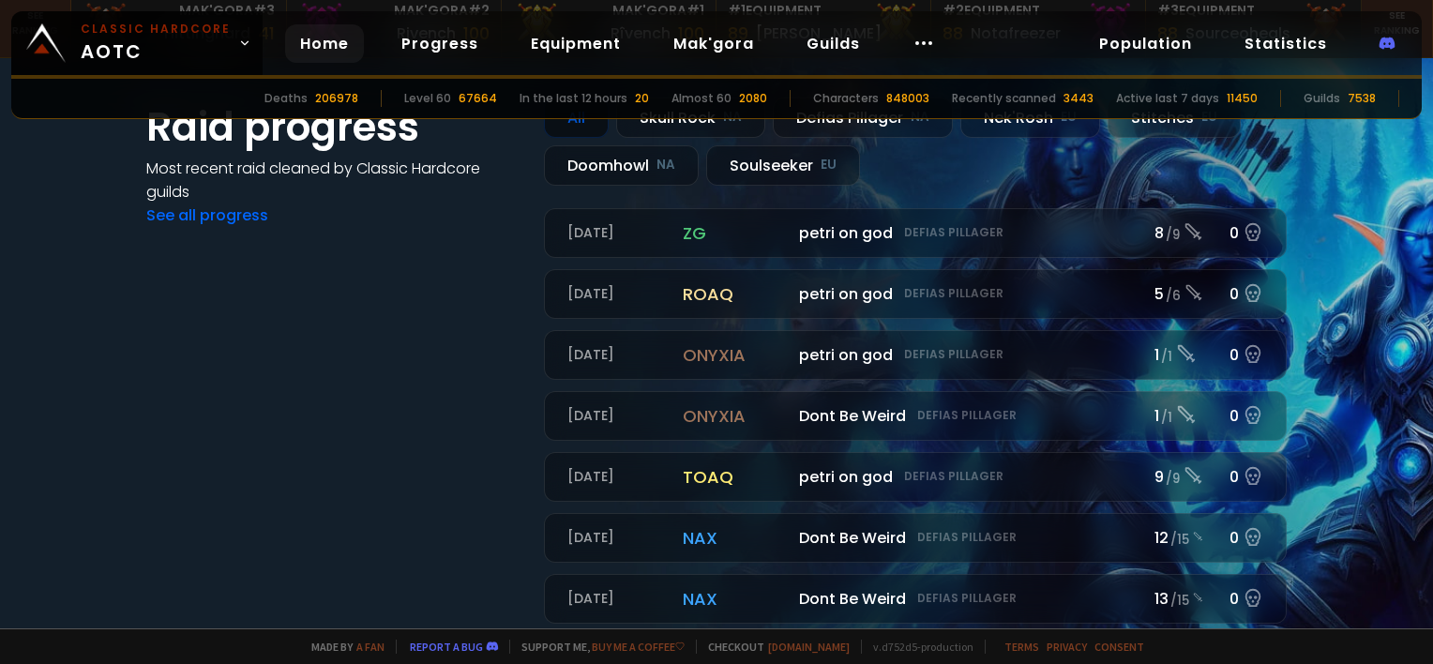
scroll to position [281, 0]
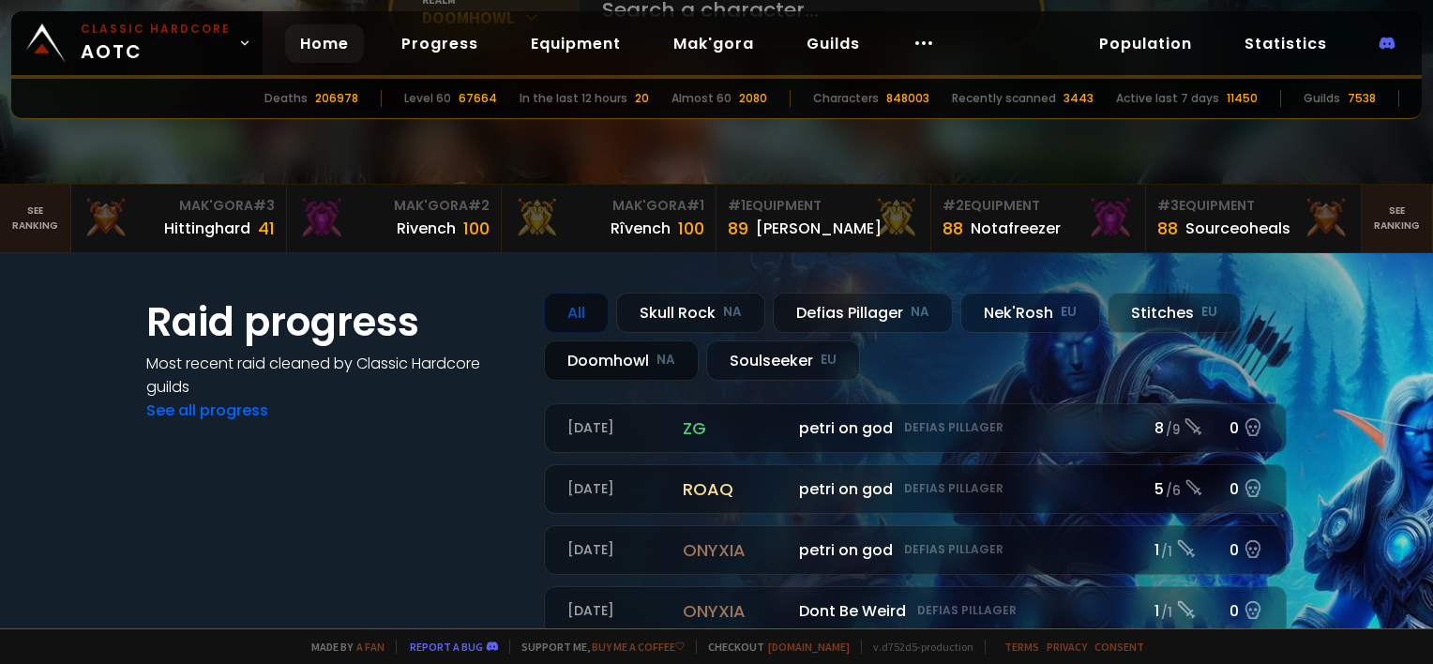
click at [625, 356] on div "Doomhowl NA" at bounding box center [621, 360] width 155 height 40
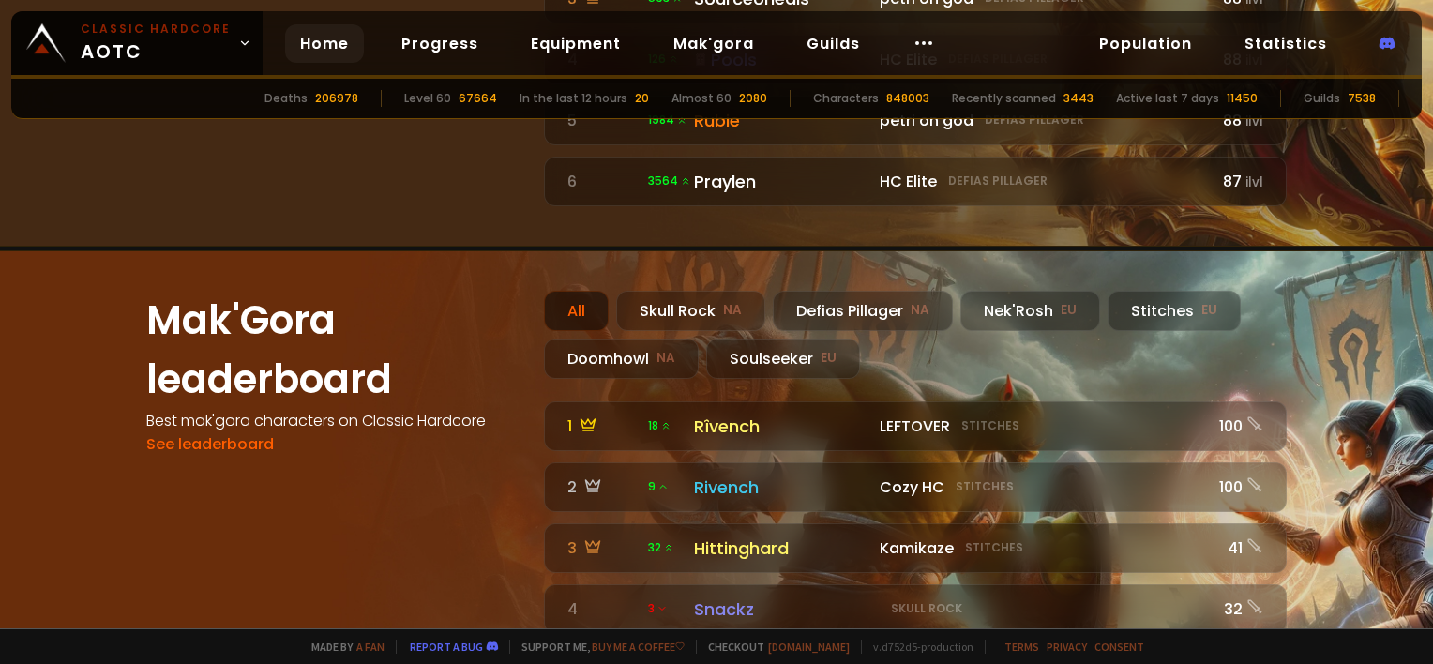
scroll to position [1500, 0]
click at [641, 338] on div "Doomhowl NA" at bounding box center [621, 358] width 155 height 40
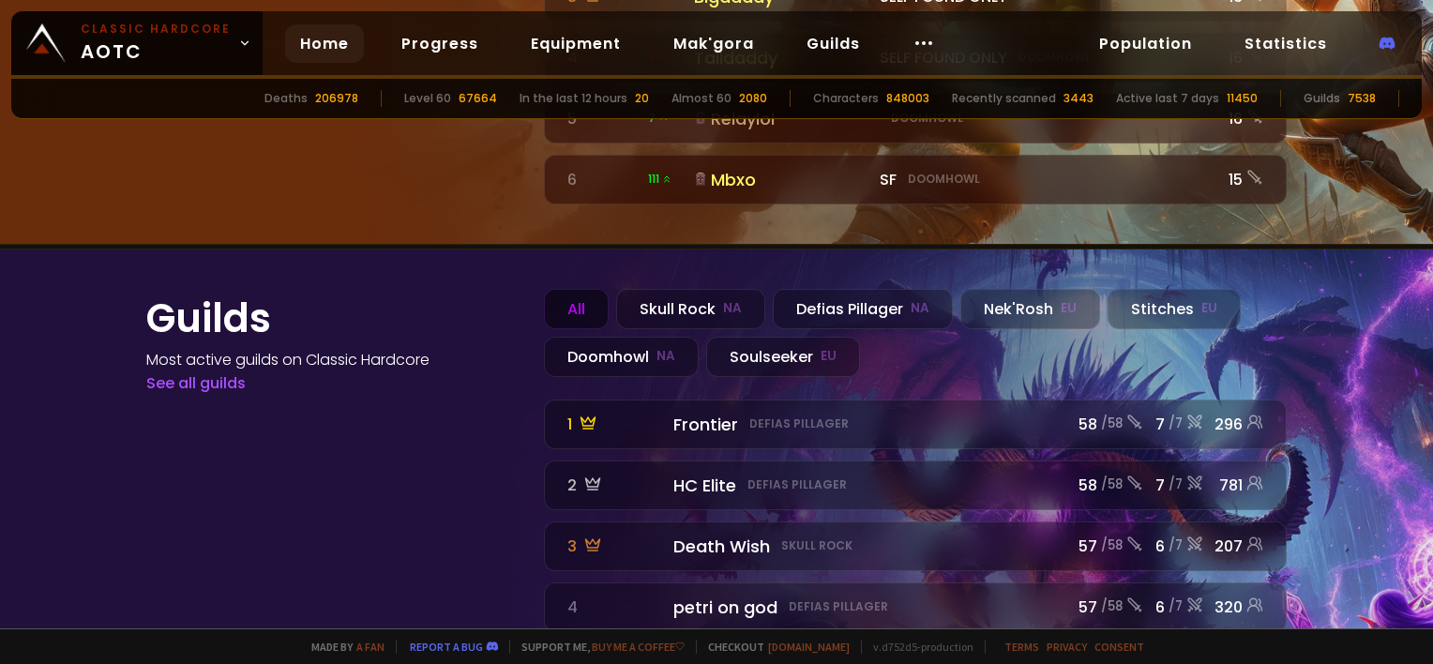
scroll to position [2063, 0]
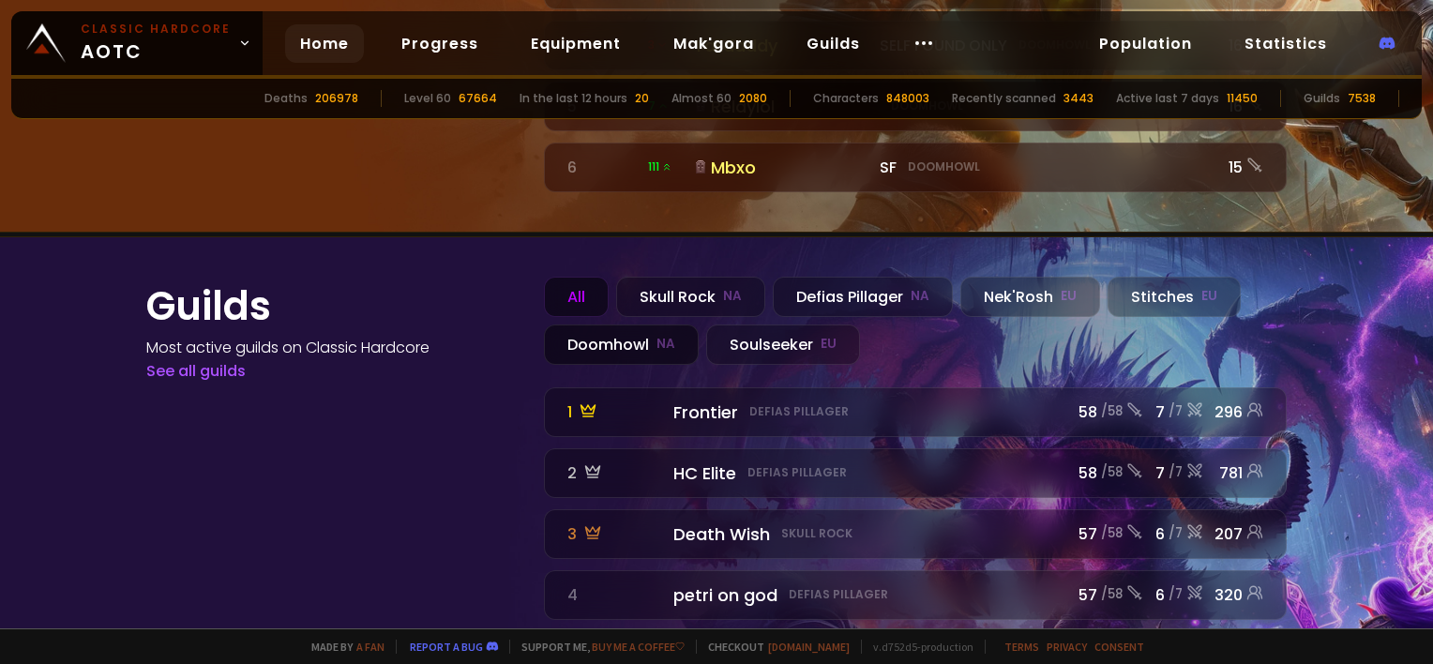
click at [642, 324] on div "Doomhowl NA" at bounding box center [621, 344] width 155 height 40
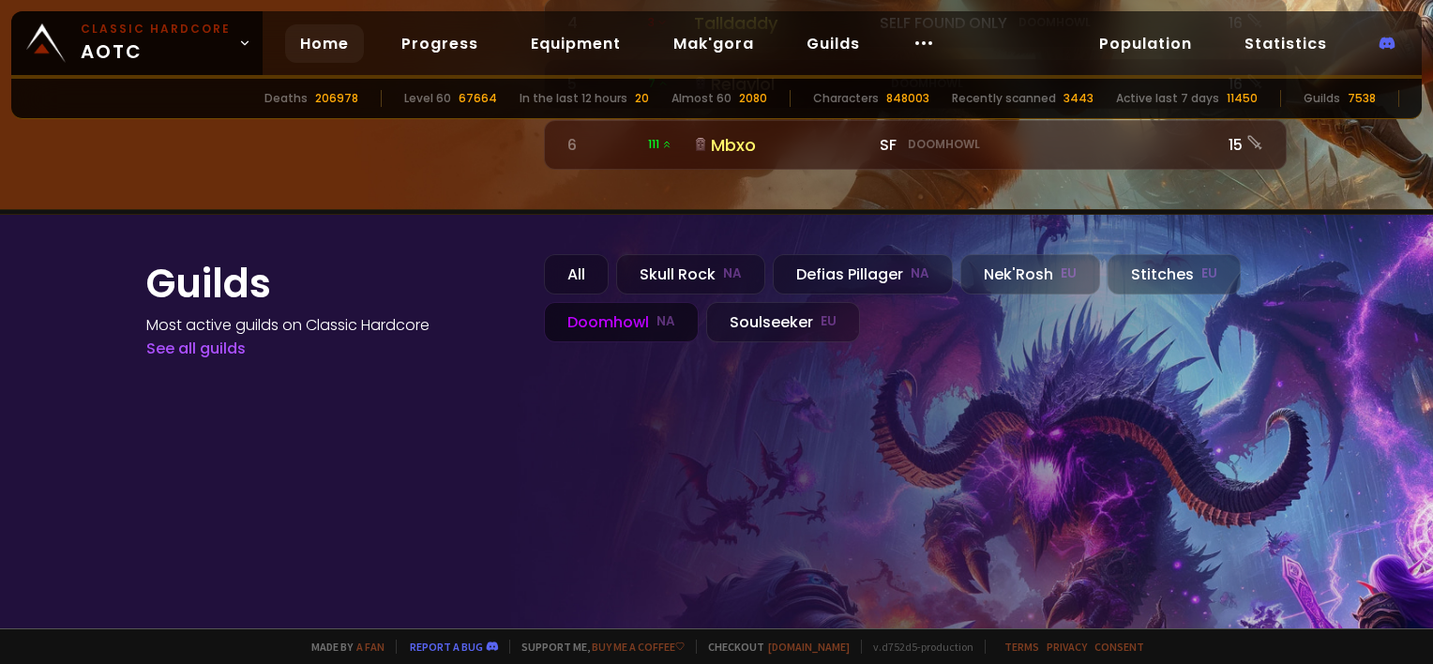
scroll to position [2124, 0]
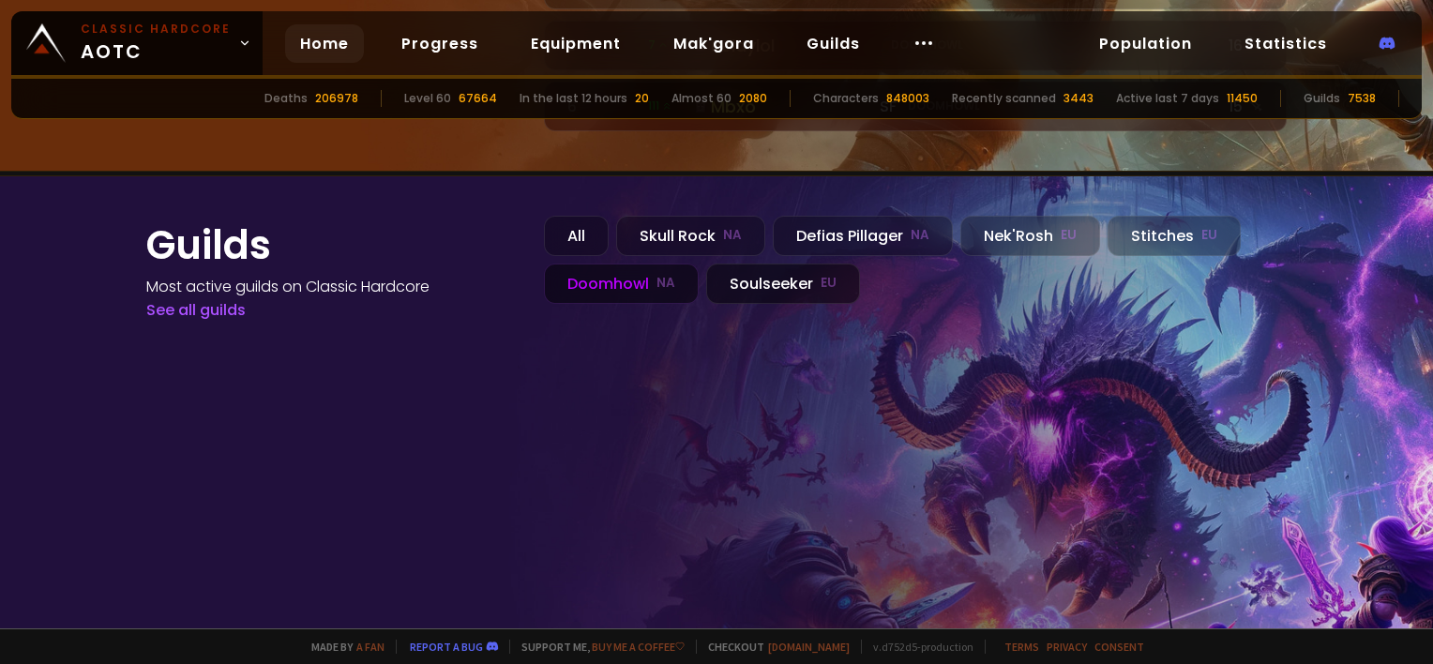
click at [785, 263] on div "Soulseeker EU" at bounding box center [783, 283] width 154 height 40
click at [655, 216] on div "Skull Rock NA" at bounding box center [690, 236] width 149 height 40
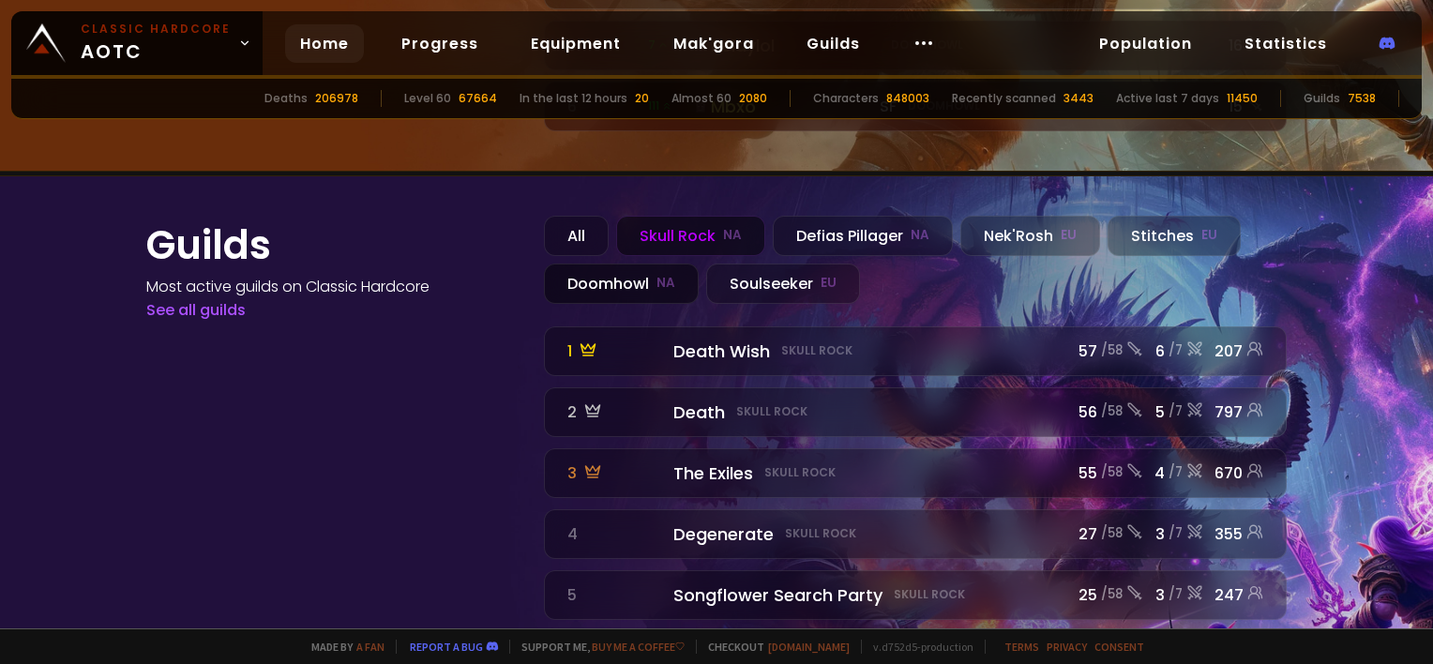
click at [612, 263] on div "Doomhowl NA" at bounding box center [621, 283] width 155 height 40
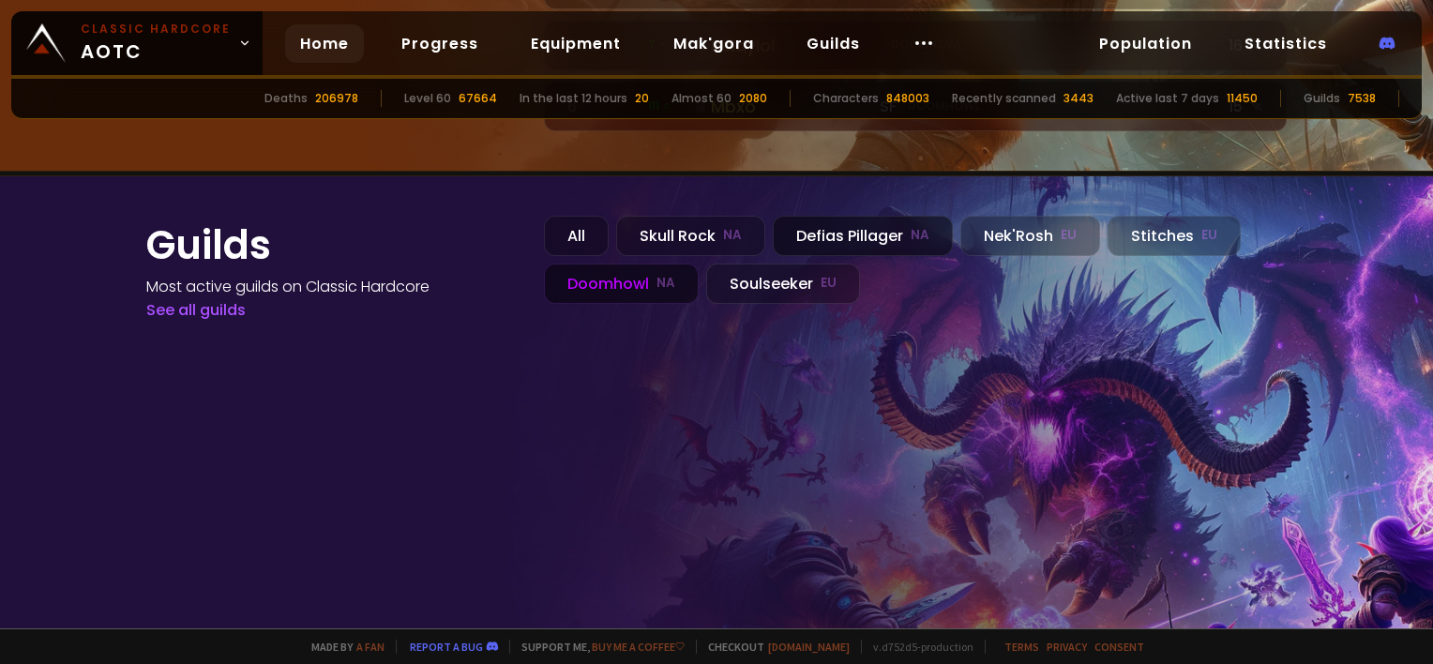
click at [773, 216] on div "Defias Pillager NA" at bounding box center [863, 236] width 180 height 40
